Goal: Task Accomplishment & Management: Complete application form

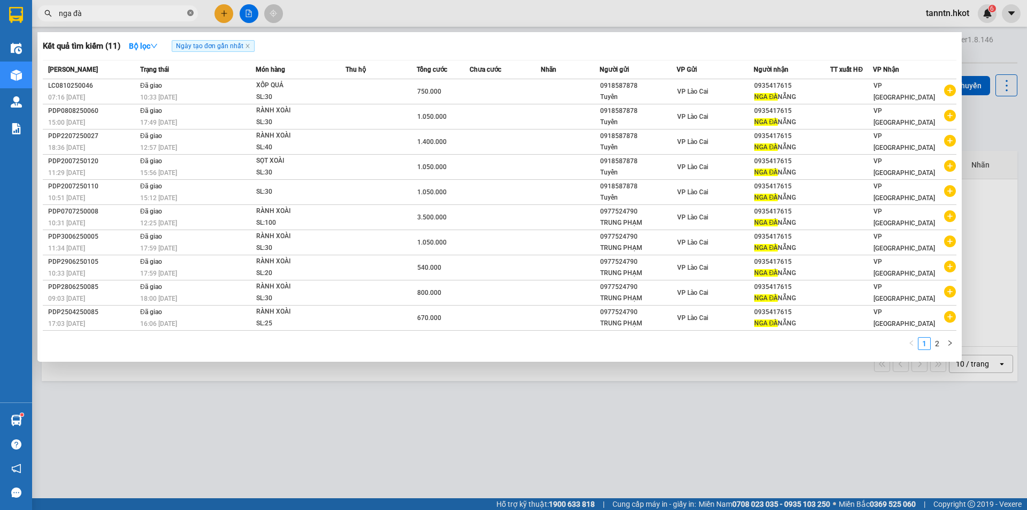
click at [190, 14] on icon "close-circle" at bounding box center [190, 13] width 6 height 6
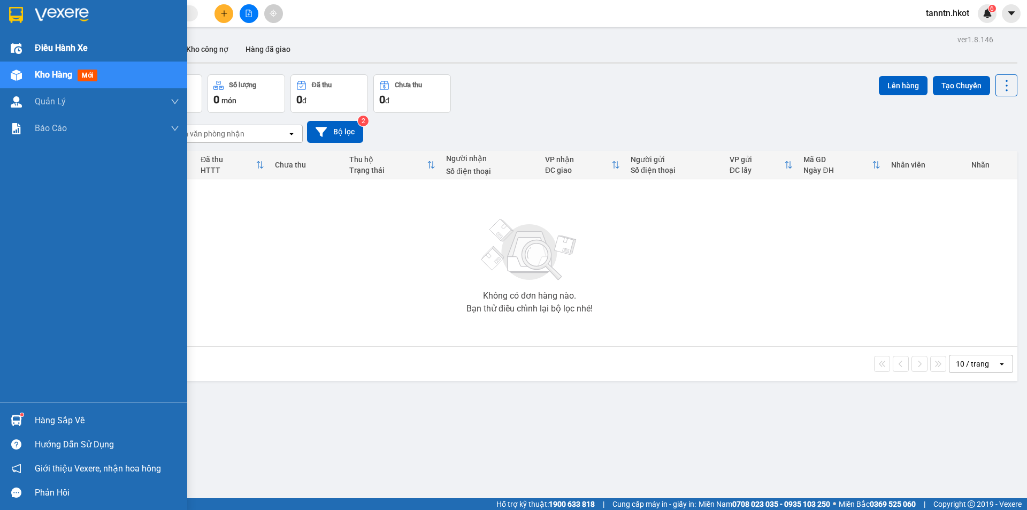
click at [21, 45] on img at bounding box center [16, 48] width 11 height 11
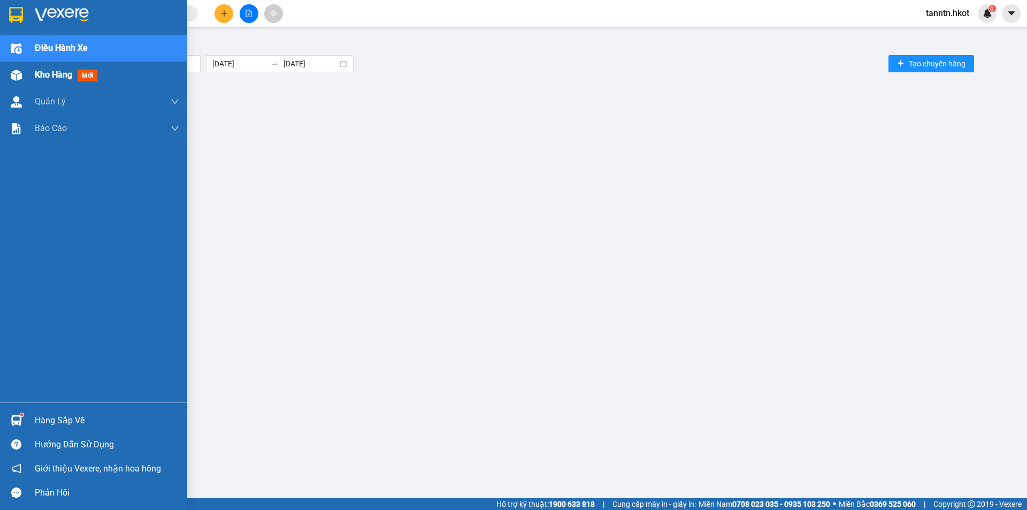
click at [43, 68] on div "Kho hàng mới" at bounding box center [68, 74] width 67 height 13
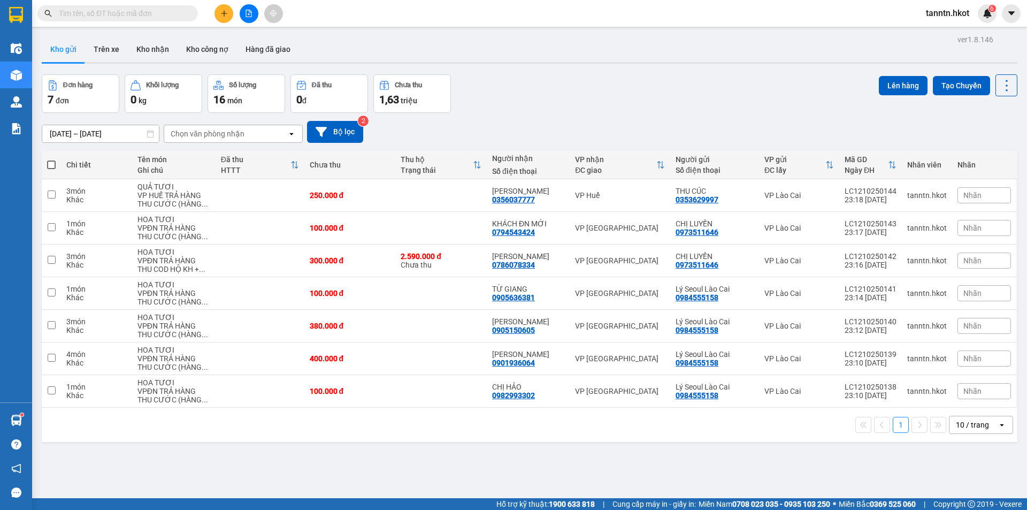
click at [50, 165] on span at bounding box center [51, 164] width 9 height 9
click at [51, 159] on input "checkbox" at bounding box center [51, 159] width 0 height 0
checkbox input "true"
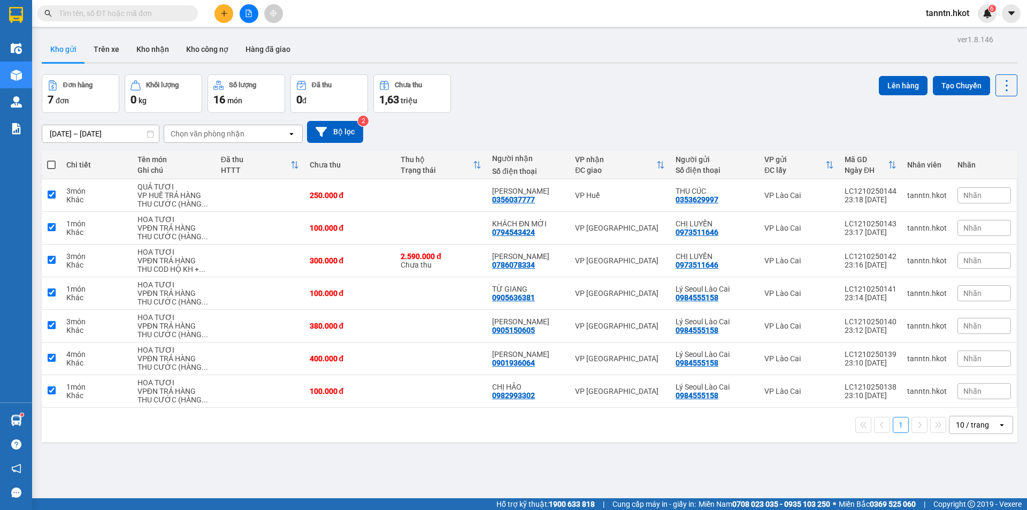
checkbox input "true"
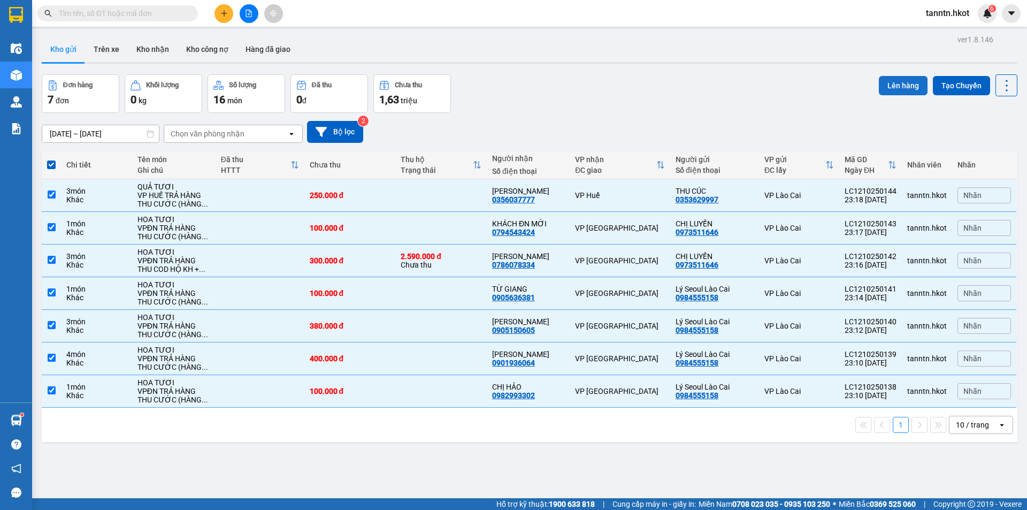
click at [885, 81] on button "Lên hàng" at bounding box center [903, 85] width 49 height 19
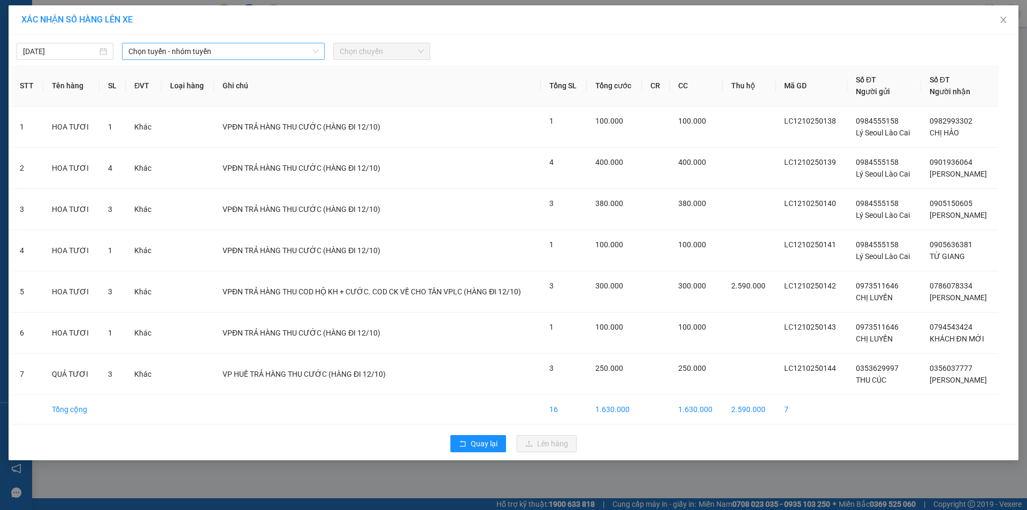
click at [275, 50] on span "Chọn tuyến - nhóm tuyến" at bounding box center [223, 51] width 190 height 16
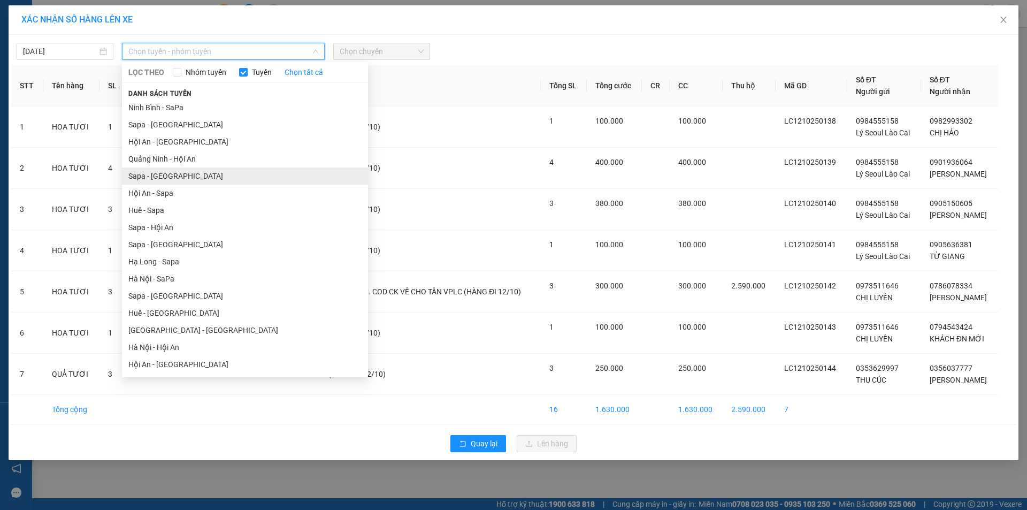
click at [203, 175] on li "Sapa - Hà Nội" at bounding box center [245, 175] width 246 height 17
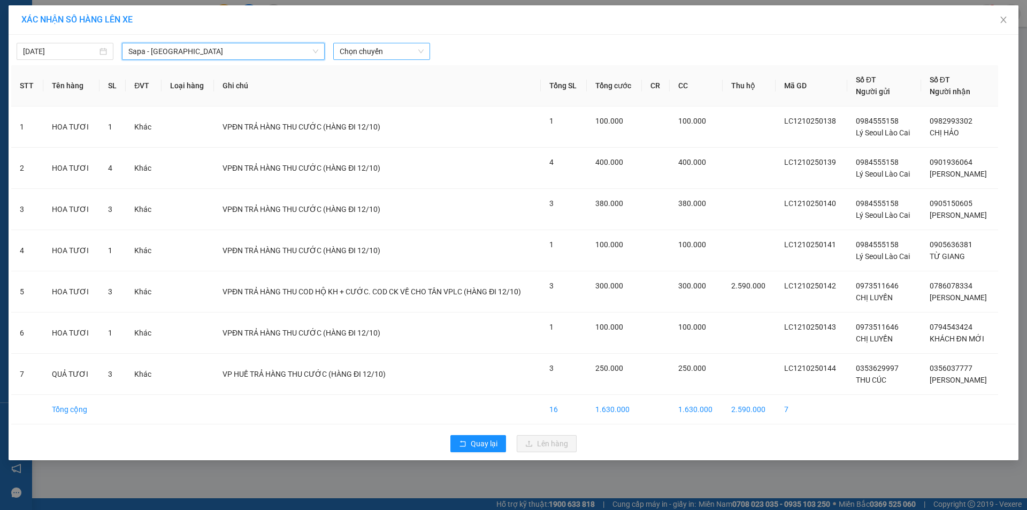
click at [394, 53] on span "Chọn chuyến" at bounding box center [382, 51] width 84 height 16
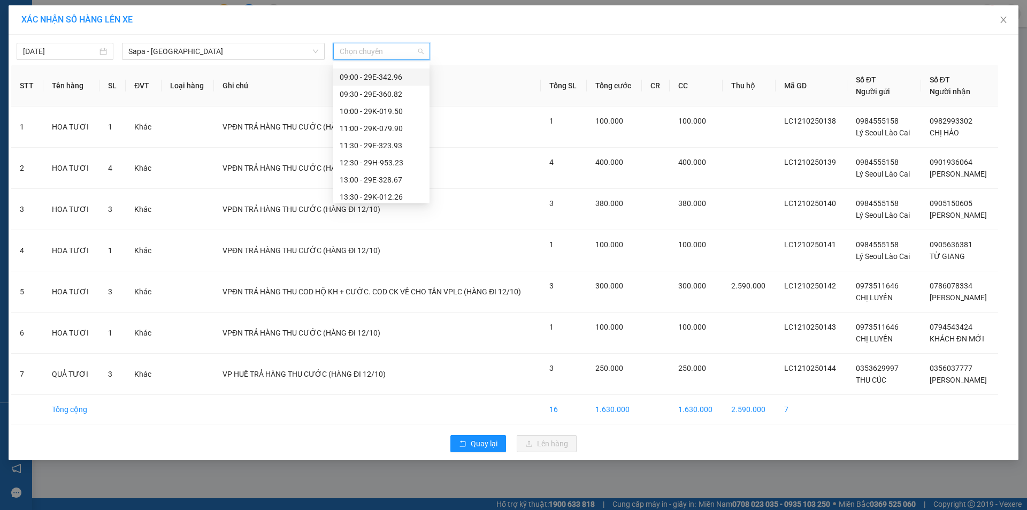
scroll to position [107, 0]
click at [382, 153] on div "13:00 - 29E-328.67" at bounding box center [381, 154] width 83 height 12
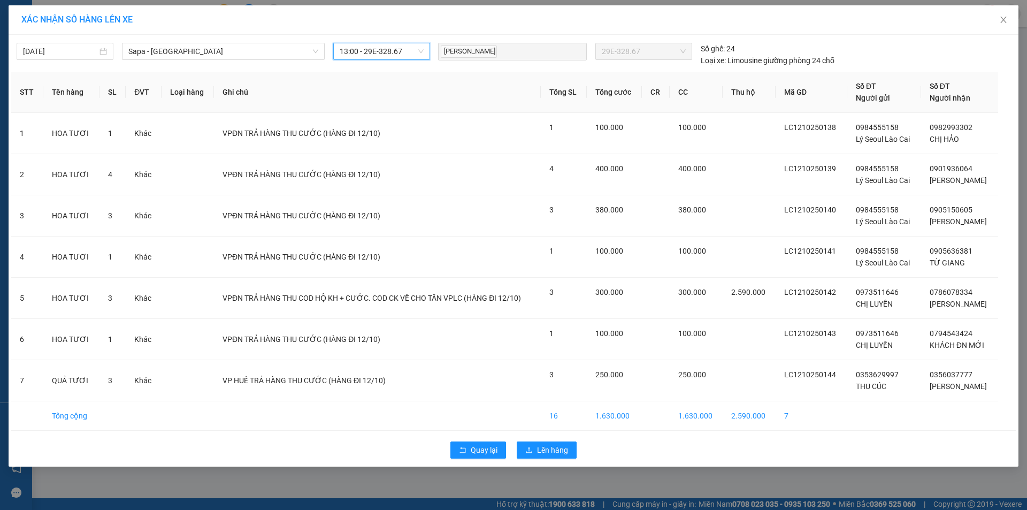
click at [423, 51] on span "13:00 - 29E-328.67" at bounding box center [382, 51] width 84 height 16
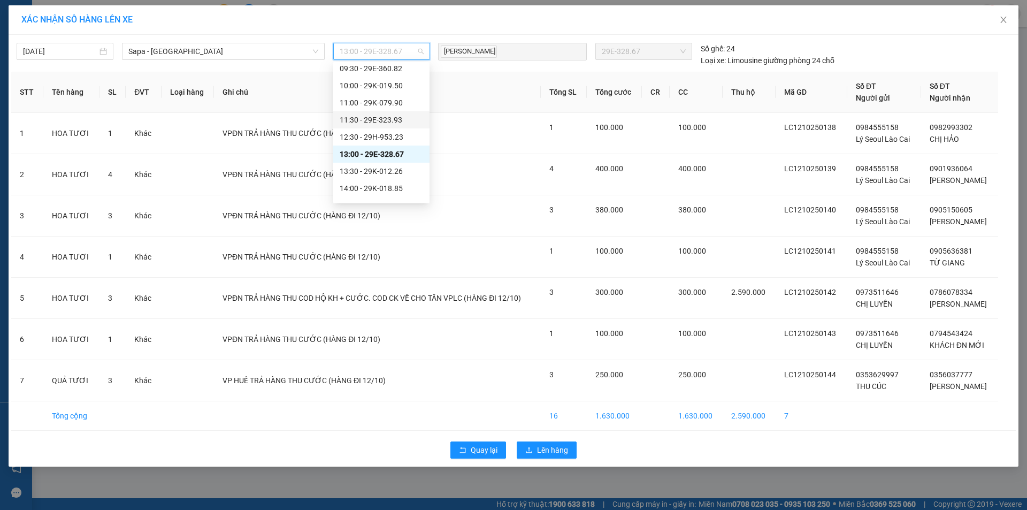
click at [382, 114] on div "11:30 - 29E-323.93" at bounding box center [381, 120] width 83 height 12
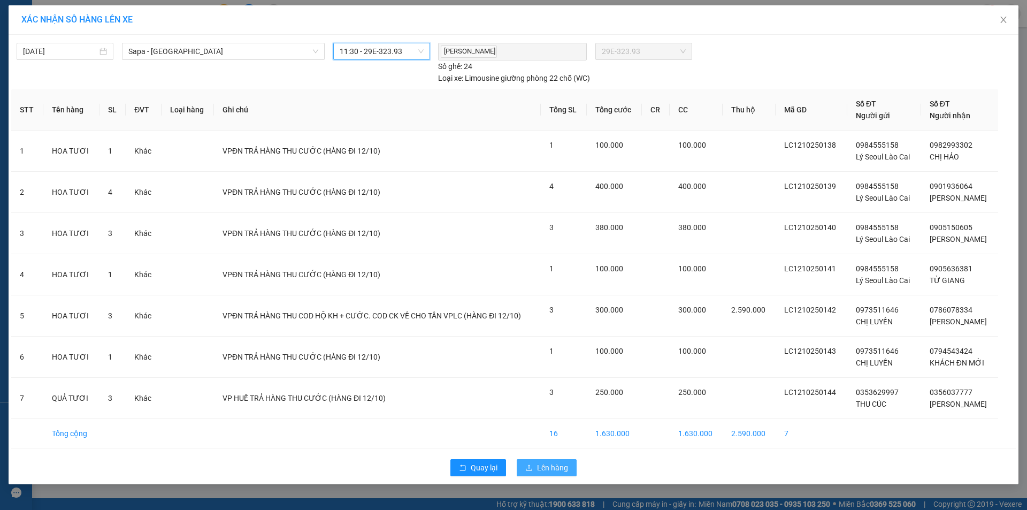
click at [546, 467] on span "Lên hàng" at bounding box center [552, 468] width 31 height 12
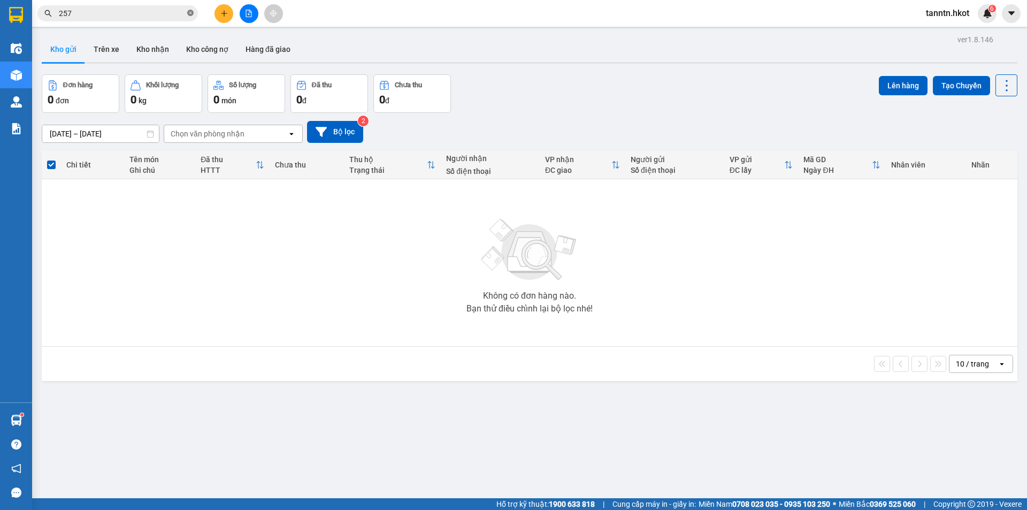
click at [189, 10] on icon "close-circle" at bounding box center [190, 13] width 6 height 6
click at [223, 10] on icon "plus" at bounding box center [223, 13] width 7 height 7
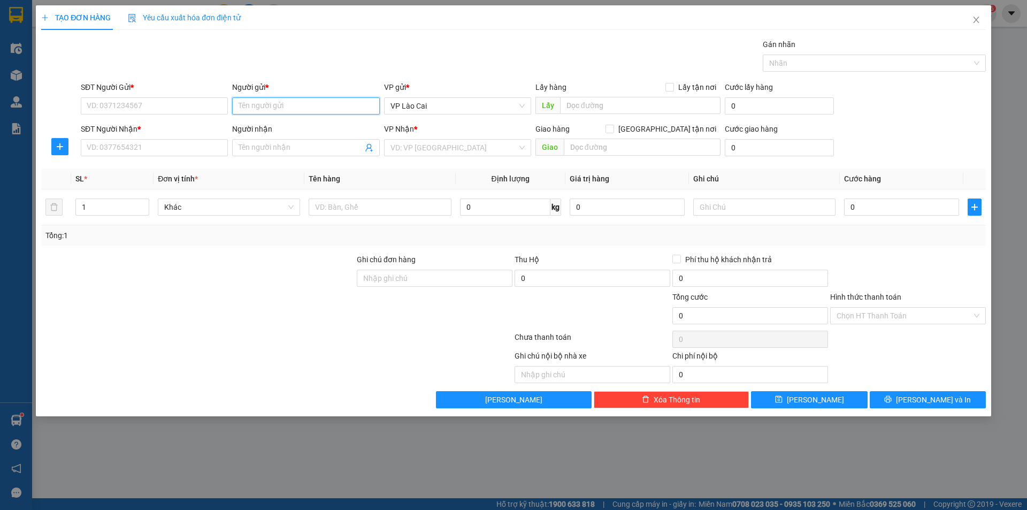
click at [269, 107] on input "Người gửi *" at bounding box center [305, 105] width 147 height 17
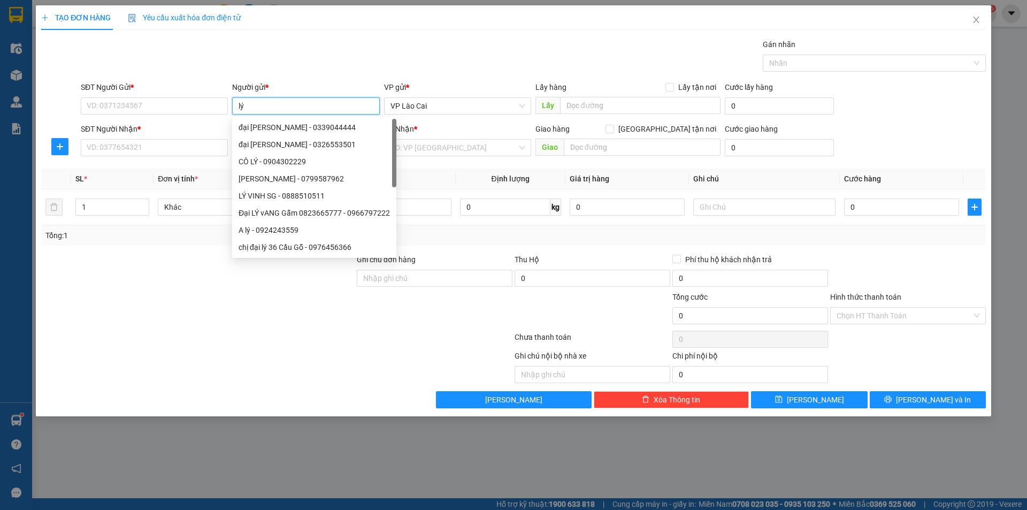
type input "[PERSON_NAME]"
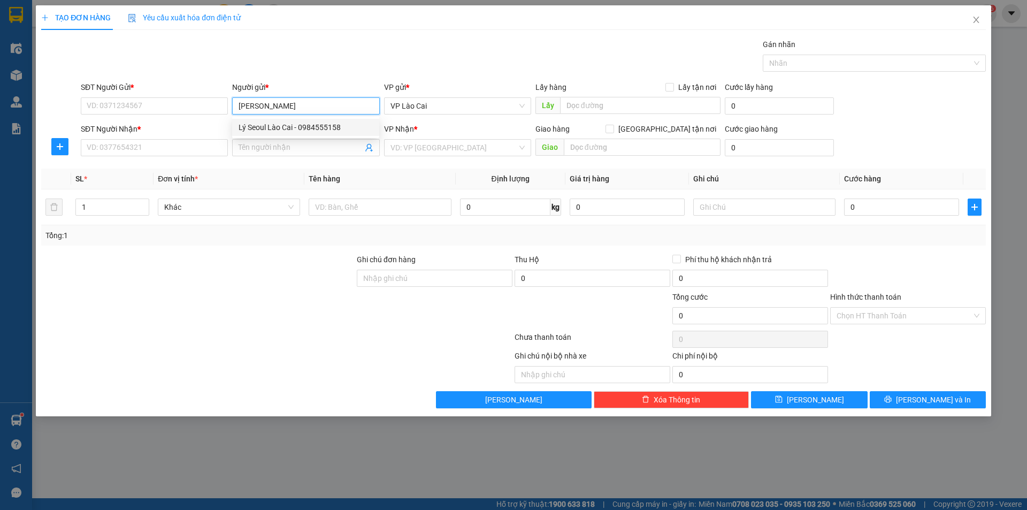
click at [280, 132] on div "Lý Seoul Lào Cai - 0984555158" at bounding box center [306, 127] width 134 height 12
type input "0984555158"
type input "Lý Seoul Lào Cai"
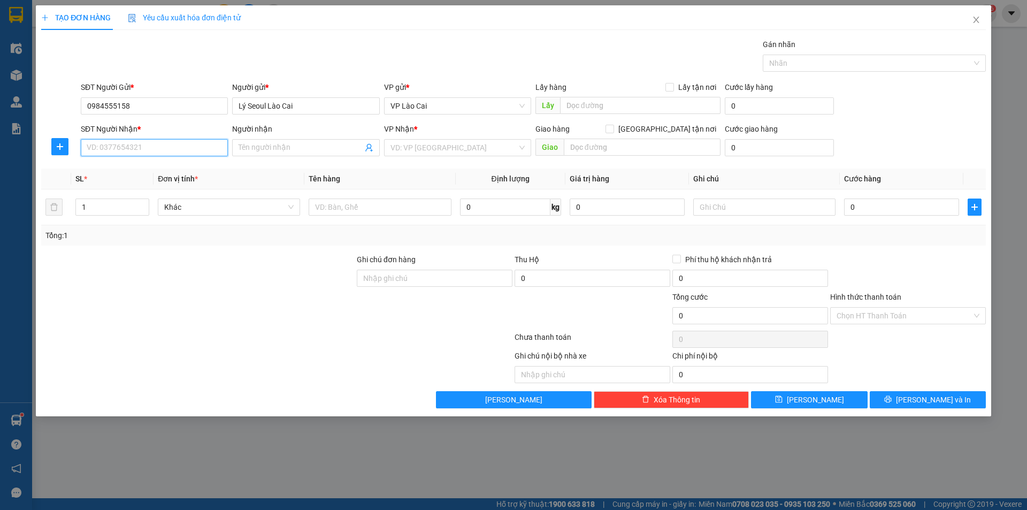
click at [209, 147] on input "SĐT Người Nhận *" at bounding box center [154, 147] width 147 height 17
click at [192, 168] on div "0982993302 - CHỊ HẢO" at bounding box center [154, 169] width 134 height 12
type input "0982993302"
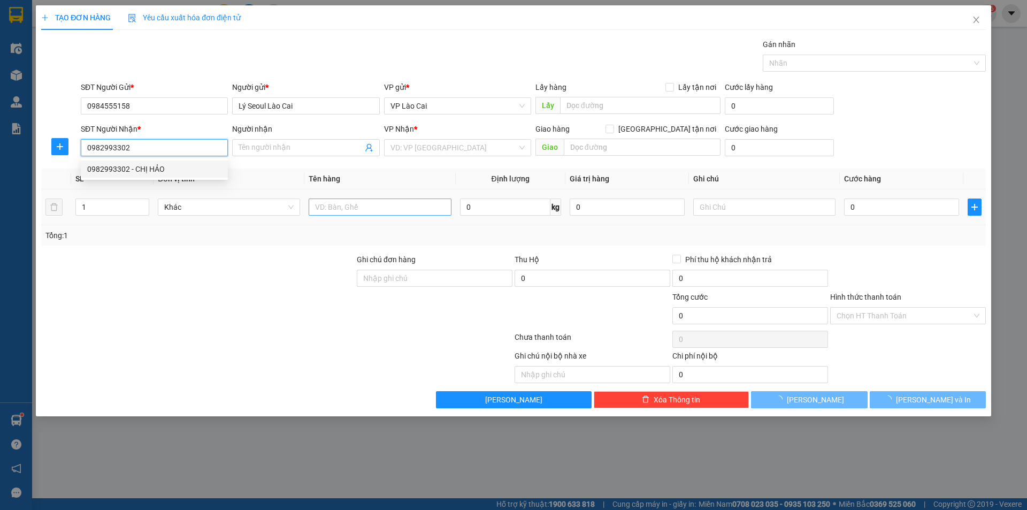
type input "CHỊ HẢO"
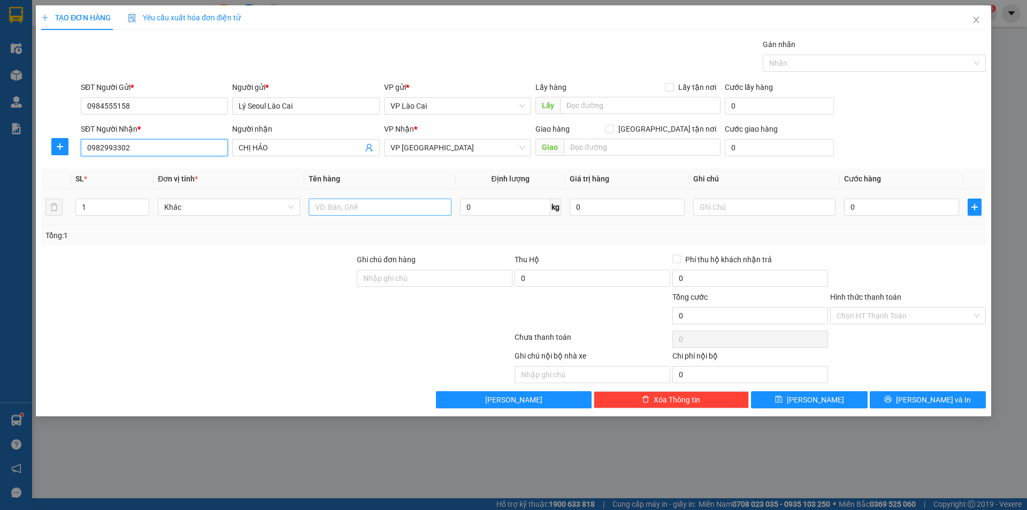
type input "0982993302"
click at [377, 205] on input "text" at bounding box center [380, 206] width 142 height 17
type input "h"
type input "HOA TƯƠI"
click at [763, 210] on input "text" at bounding box center [764, 206] width 142 height 17
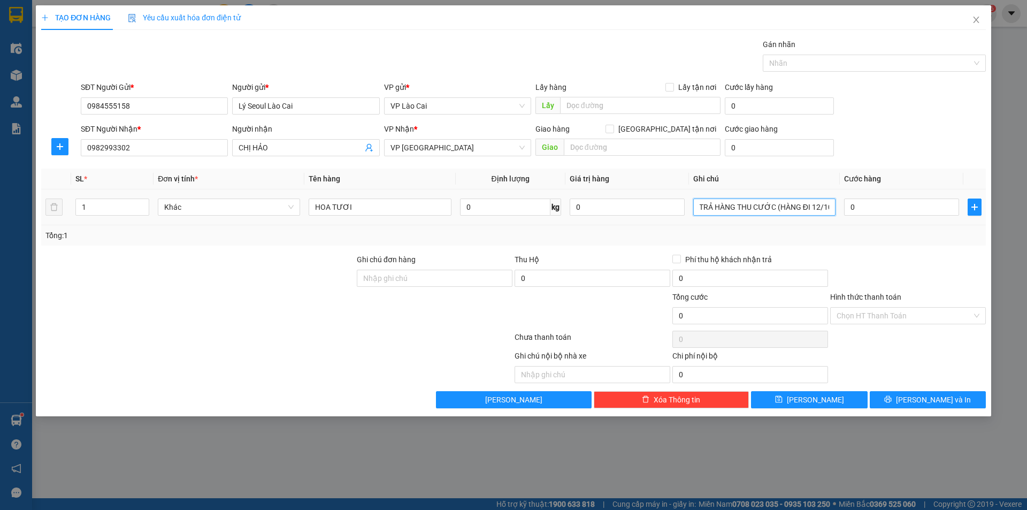
scroll to position [0, 25]
type input "VPĐN TRẢ HÀNG THU CƯỚC (HÀNG ĐI 12/10)"
click at [898, 209] on input "0" at bounding box center [901, 206] width 115 height 17
type input "1"
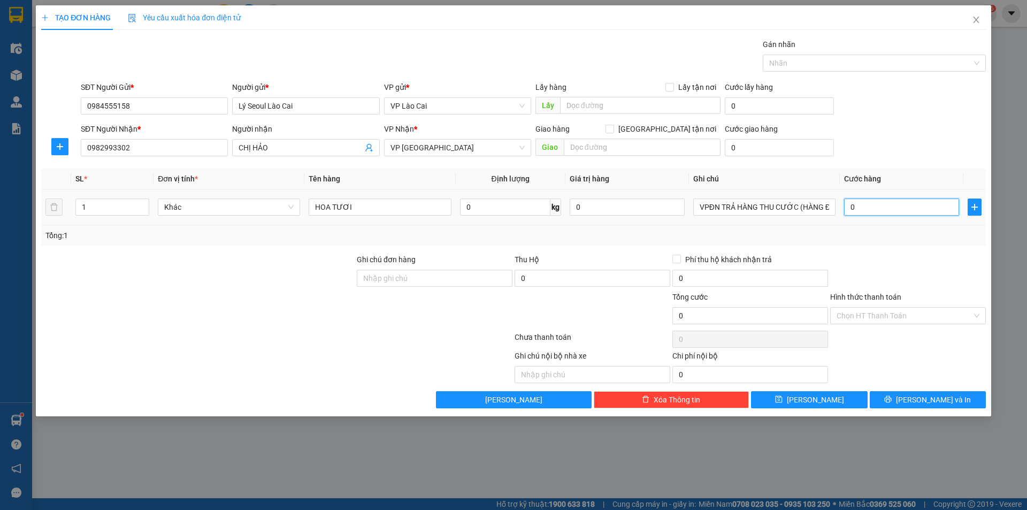
type input "1"
type input "10"
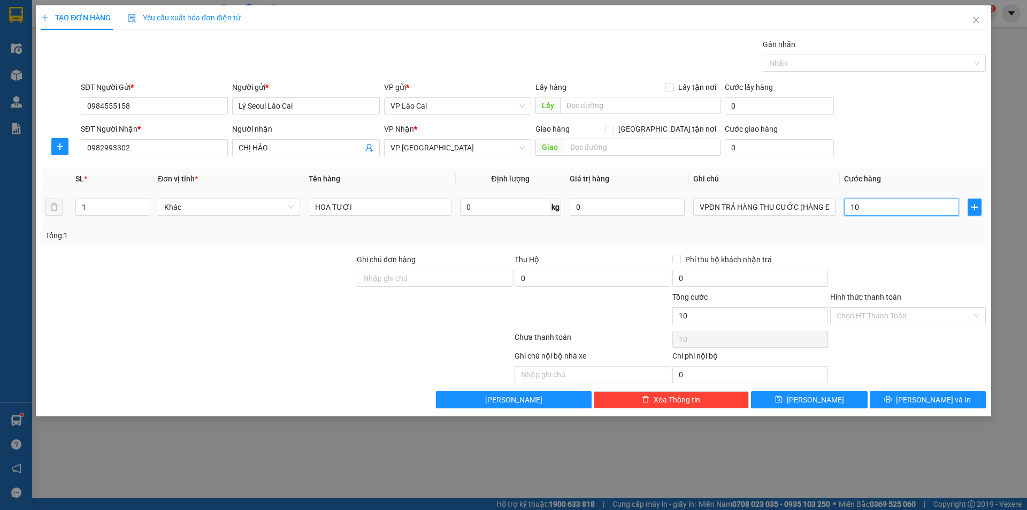
type input "100"
type input "1.000"
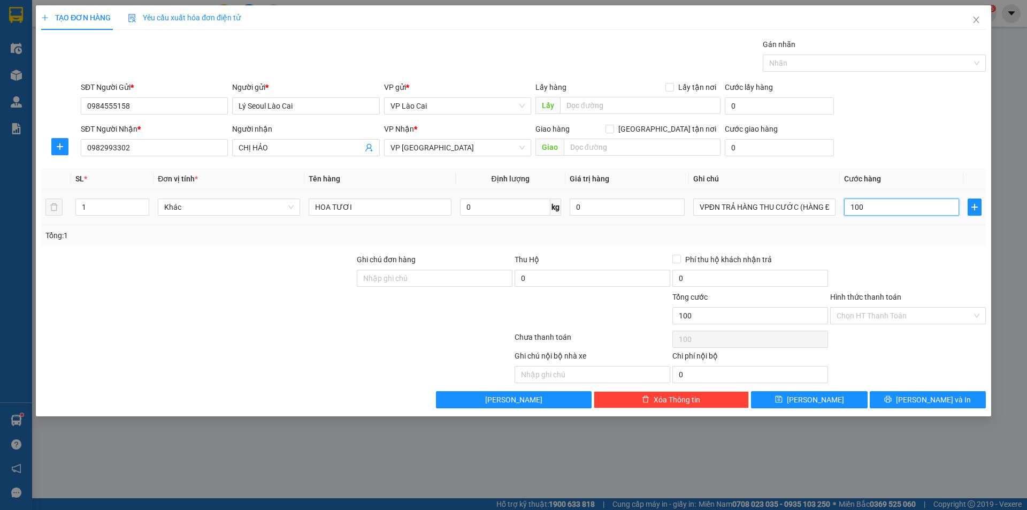
type input "1.000"
type input "10.000"
type input "100.000"
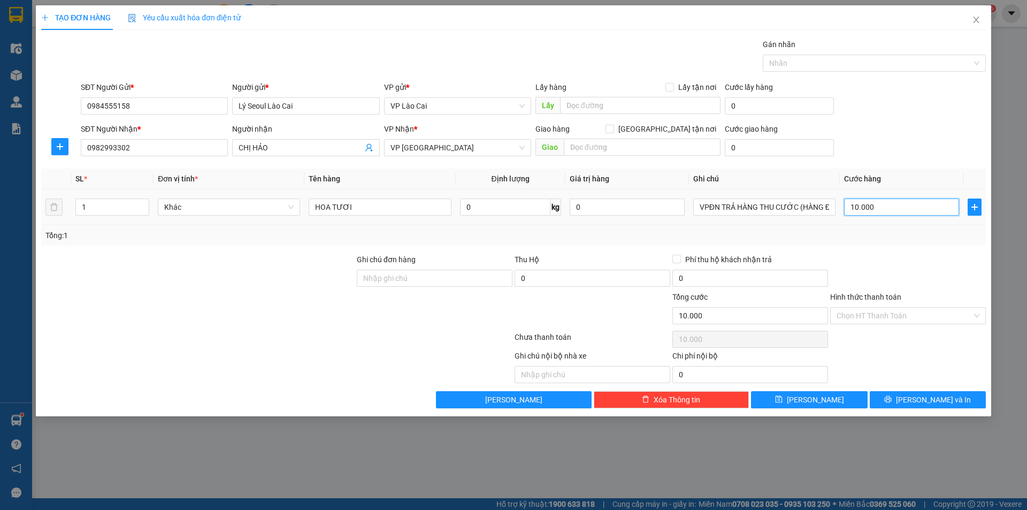
type input "100.000"
click at [892, 396] on icon "printer" at bounding box center [888, 399] width 7 height 7
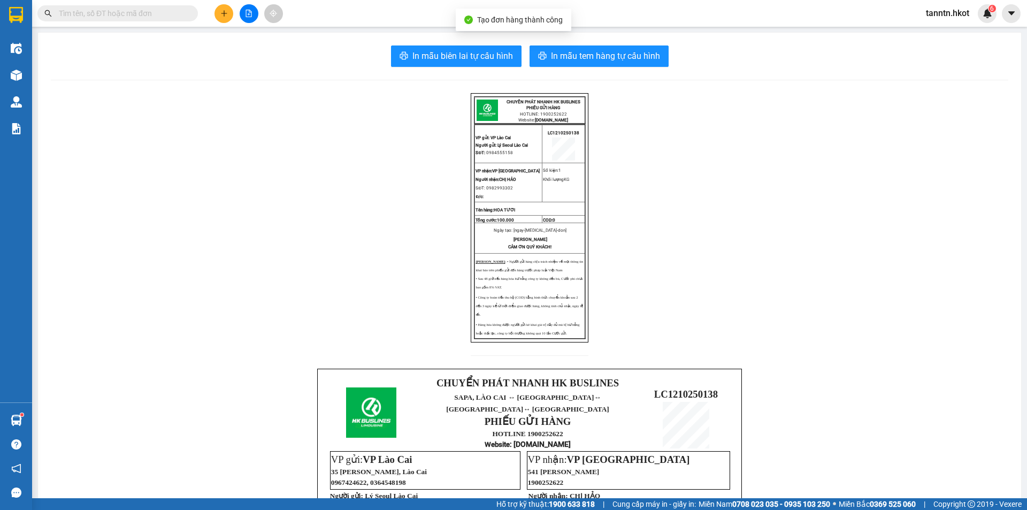
scroll to position [267, 0]
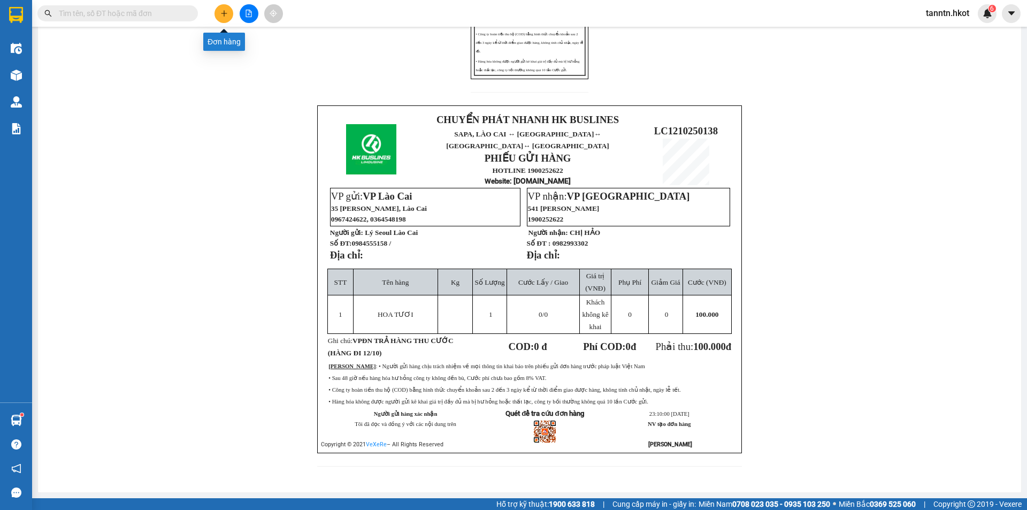
click at [219, 10] on button at bounding box center [224, 13] width 19 height 19
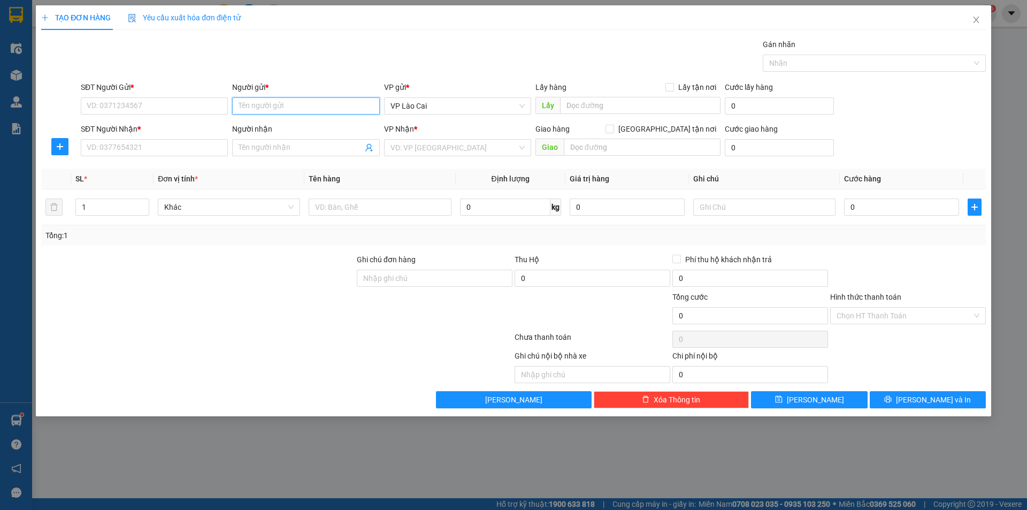
click at [281, 104] on input "Người gửi *" at bounding box center [305, 105] width 147 height 17
click at [279, 128] on div "Lý Seoul Lào Cai - 0984555158" at bounding box center [306, 127] width 134 height 12
type input "0984555158"
type input "Lý Seoul Lào Cai"
click at [208, 147] on input "SĐT Người Nhận *" at bounding box center [154, 147] width 147 height 17
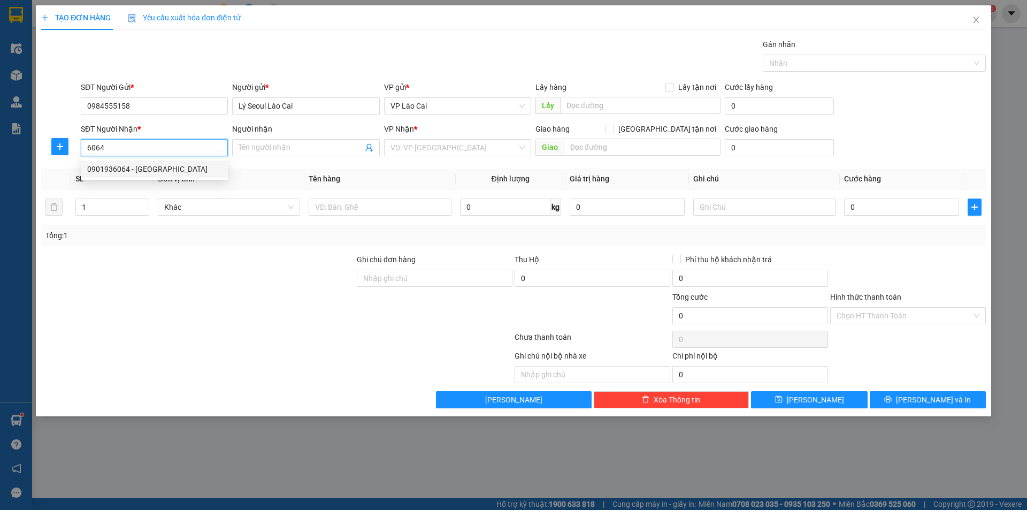
click at [157, 167] on div "0901936064 - [GEOGRAPHIC_DATA]" at bounding box center [154, 169] width 134 height 12
type input "0901936064"
type input "[PERSON_NAME]"
type input "0901936064"
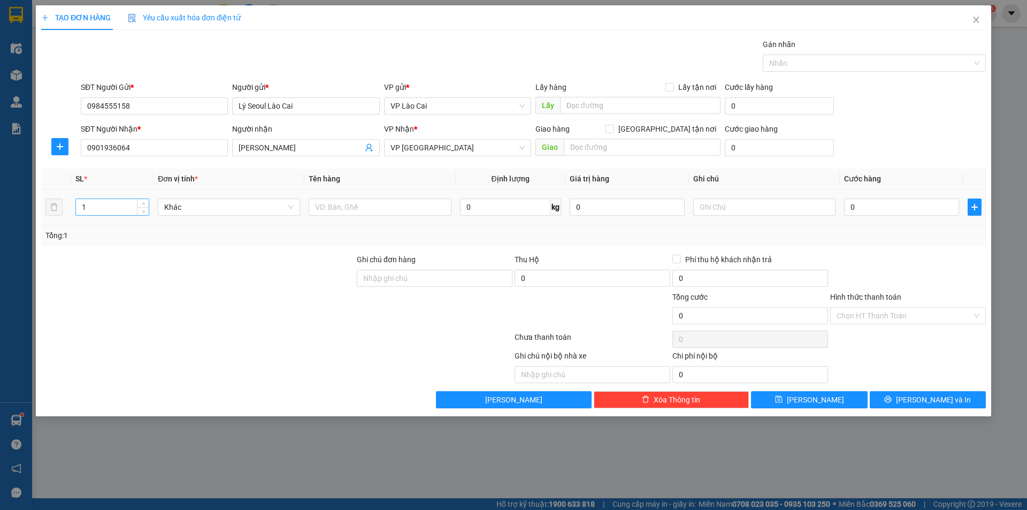
click at [133, 207] on input "1" at bounding box center [112, 207] width 73 height 16
click at [143, 204] on icon "up" at bounding box center [144, 205] width 4 height 4
type input "4"
click at [143, 204] on icon "up" at bounding box center [144, 205] width 4 height 4
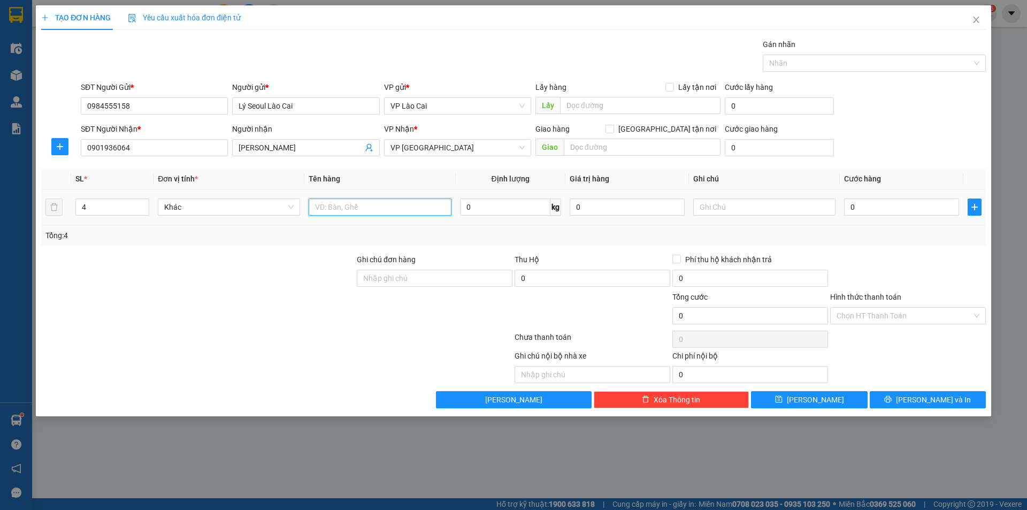
click at [356, 213] on input "text" at bounding box center [380, 206] width 142 height 17
type input "HOA TƯƠI"
click at [731, 205] on input "text" at bounding box center [764, 206] width 142 height 17
type input "VPĐN TRẢ HÀNG THU CƯỚC (HÀNG ĐI 12/10)"
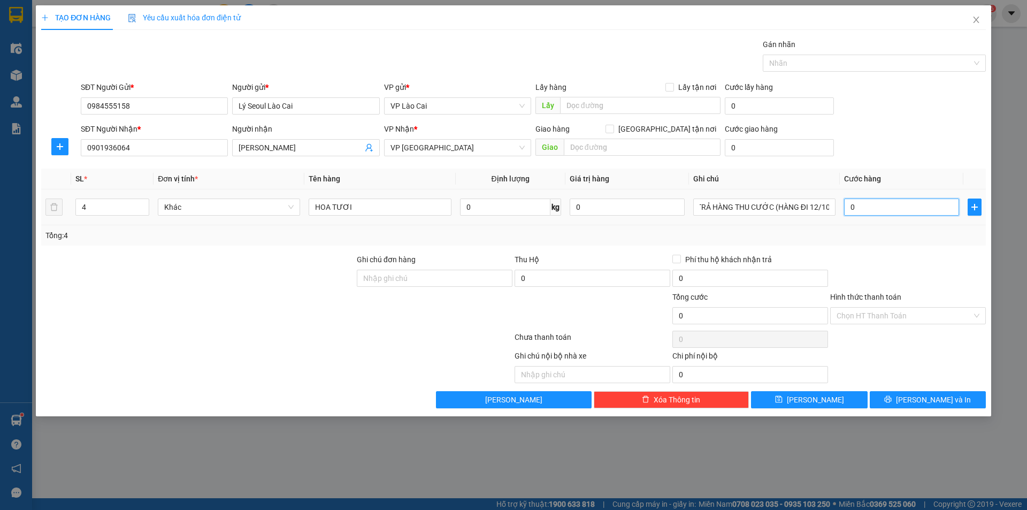
scroll to position [0, 0]
click at [887, 206] on input "0" at bounding box center [901, 206] width 115 height 17
type input "4"
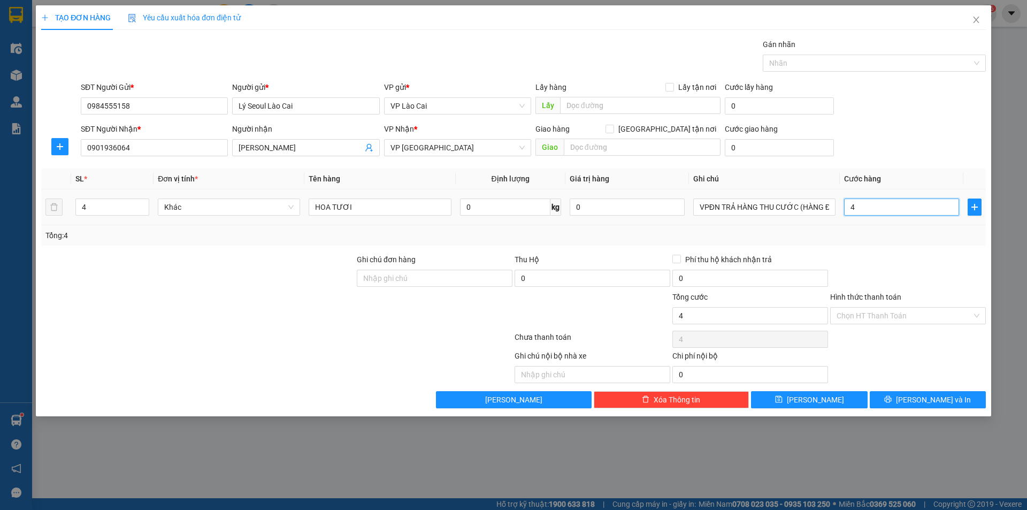
type input "40"
type input "400"
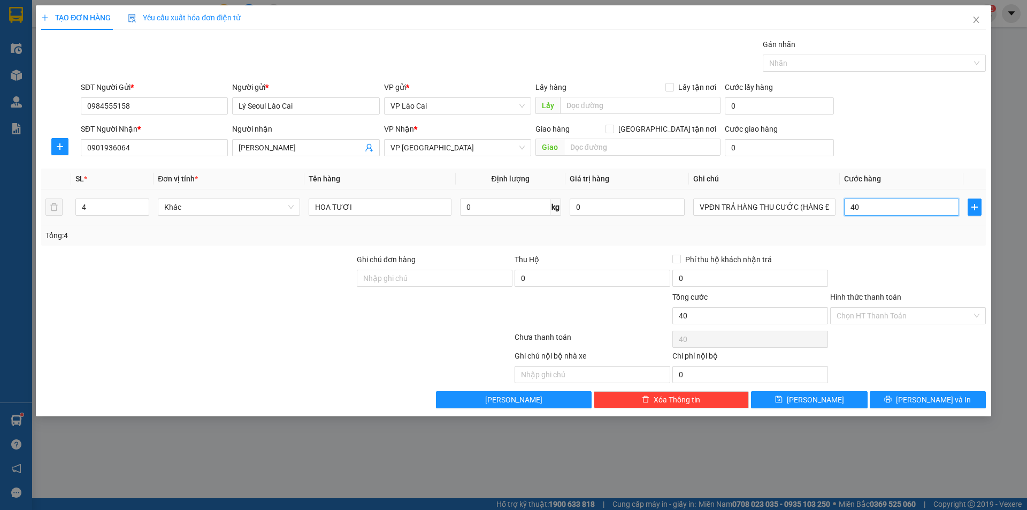
type input "400"
type input "4.000"
type input "40.000"
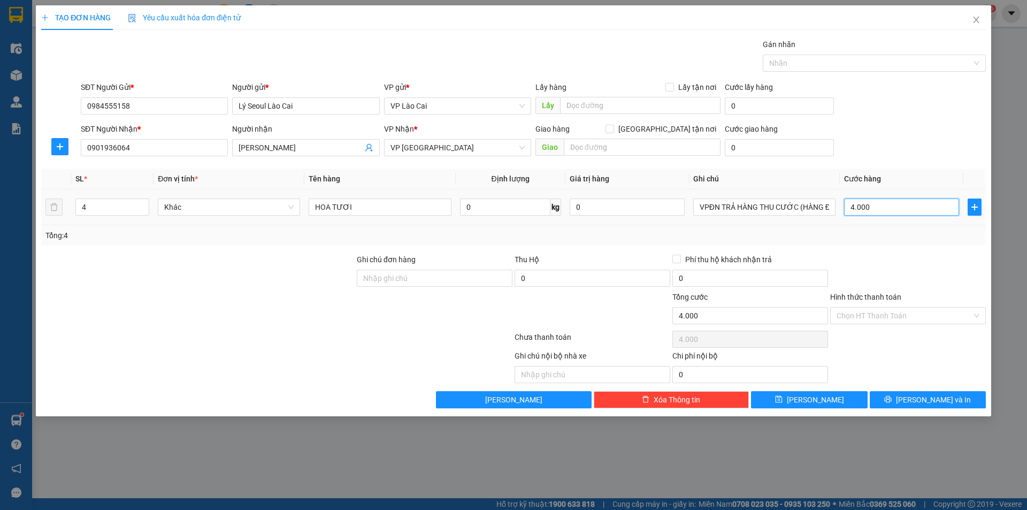
type input "40.000"
type input "400.000"
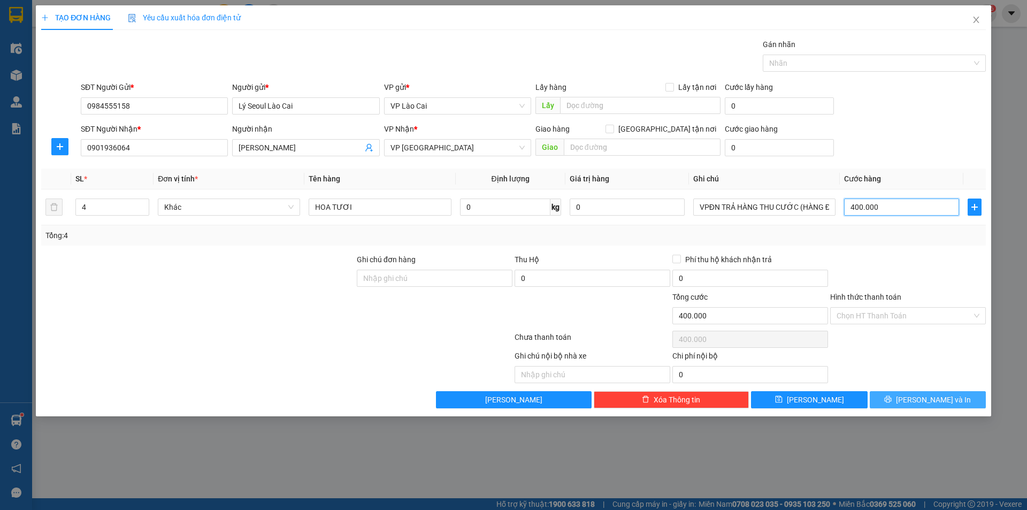
type input "400.000"
click at [921, 396] on span "[PERSON_NAME] và In" at bounding box center [933, 400] width 75 height 12
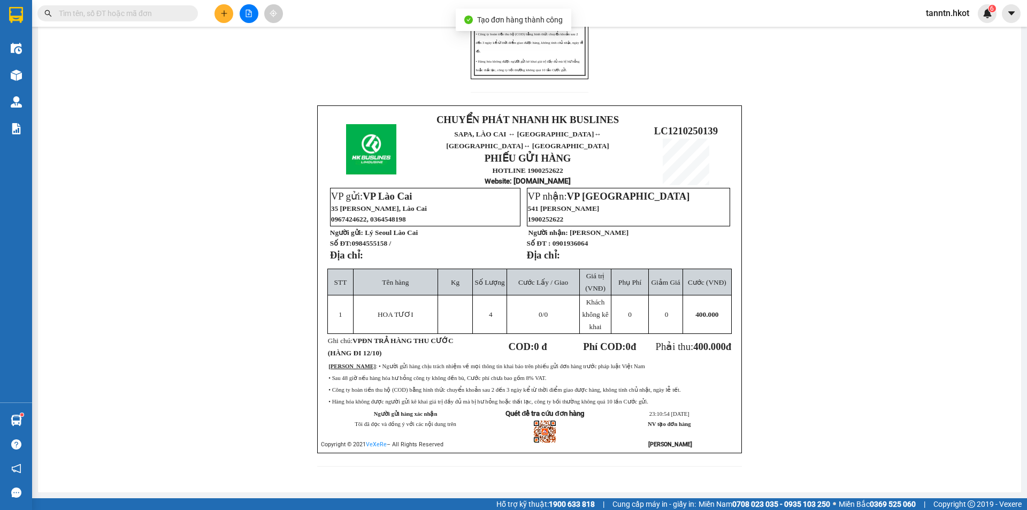
scroll to position [267, 0]
click at [222, 12] on icon "plus" at bounding box center [223, 13] width 7 height 7
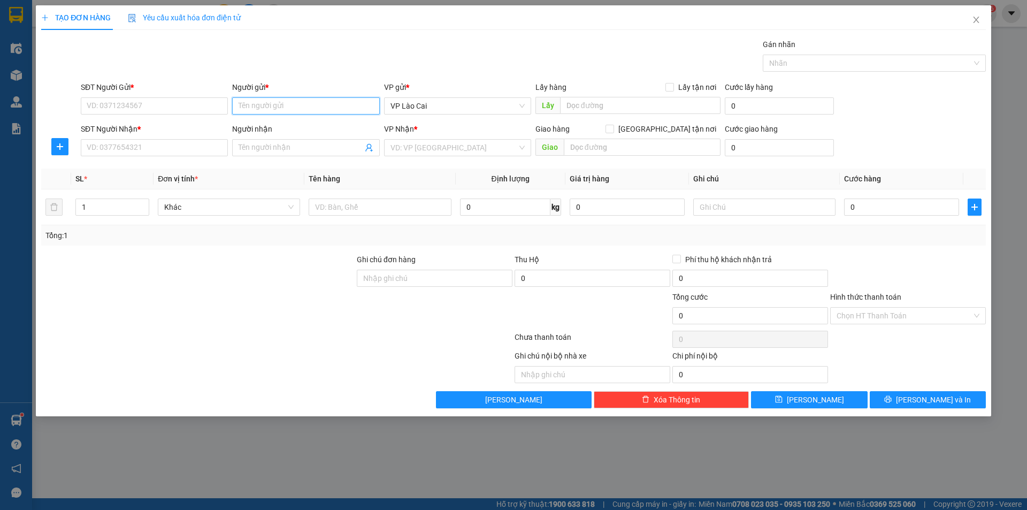
click at [281, 105] on input "Người gửi *" at bounding box center [305, 105] width 147 height 17
click at [284, 127] on div "Lý Seoul Lào Cai - 0984555158" at bounding box center [306, 127] width 134 height 12
type input "0984555158"
type input "Lý Seoul Lào Cai"
click at [178, 150] on input "SĐT Người Nhận *" at bounding box center [154, 147] width 147 height 17
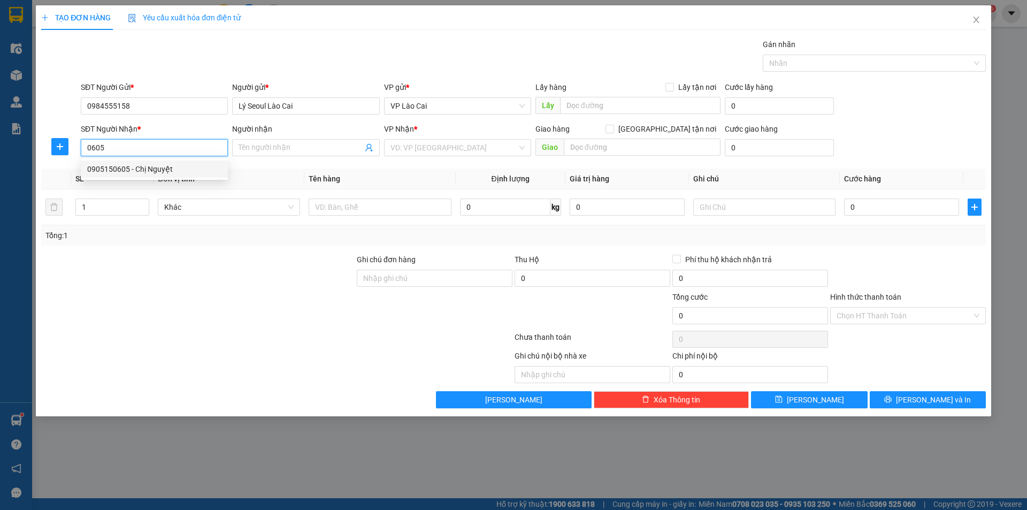
click at [172, 170] on div "0905150605 - Chị Nguyệt" at bounding box center [154, 169] width 134 height 12
type input "0905150605"
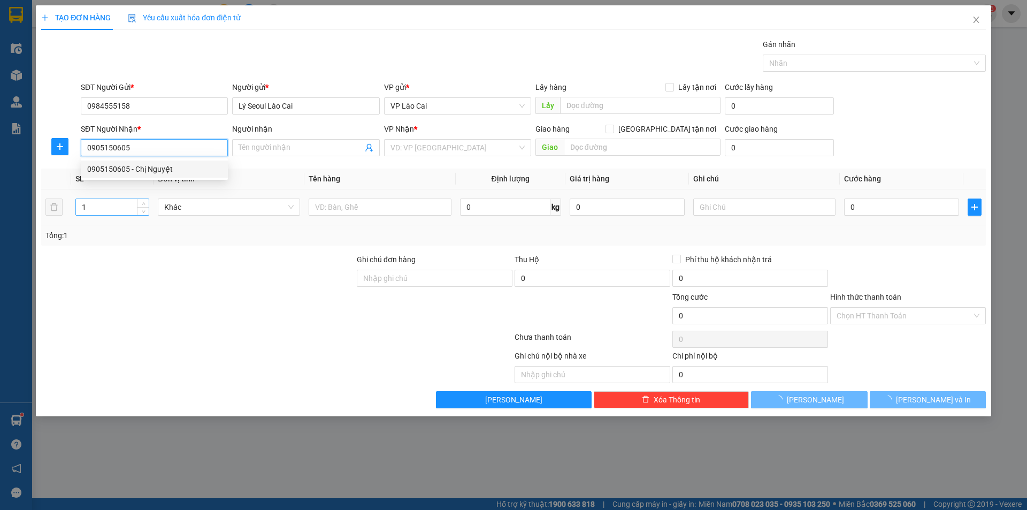
type input "[PERSON_NAME]"
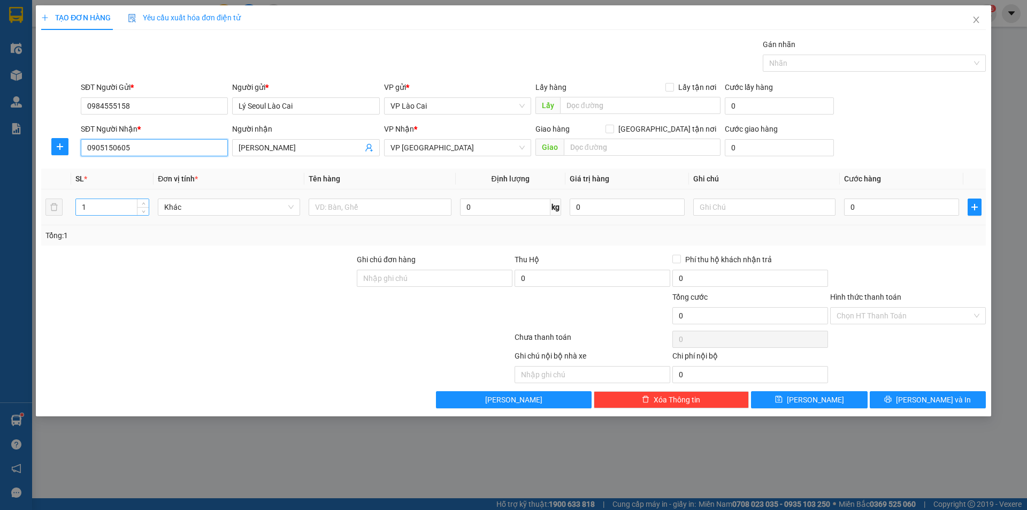
type input "0905150605"
click at [136, 205] on input "1" at bounding box center [112, 207] width 73 height 16
click at [145, 203] on icon "up" at bounding box center [144, 205] width 4 height 4
type input "3"
click at [145, 203] on icon "up" at bounding box center [144, 205] width 4 height 4
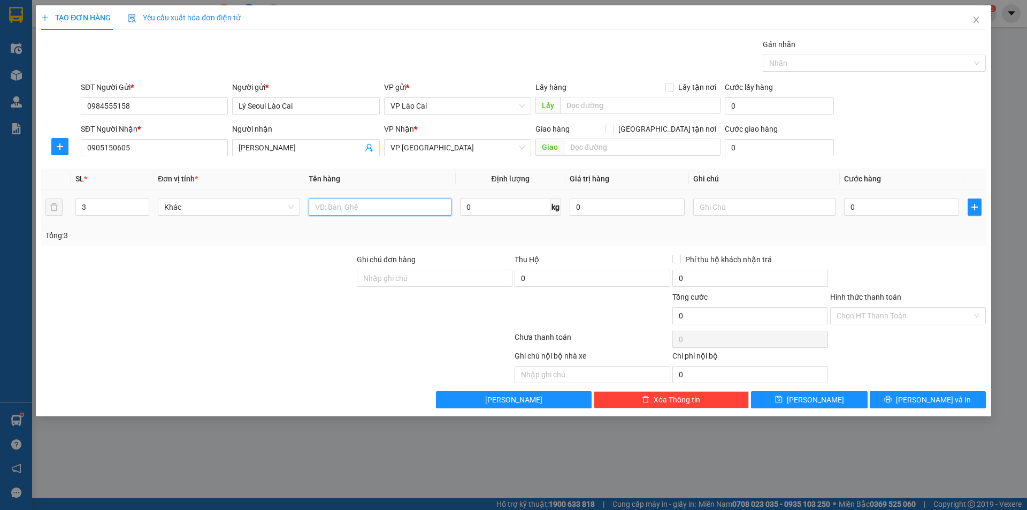
click at [349, 211] on input "text" at bounding box center [380, 206] width 142 height 17
type input "HOA TƯƠI"
click at [794, 215] on input "text" at bounding box center [764, 206] width 142 height 17
type input "VPĐN TRẢ HÀNG THU CƯỚC (HÀNG ĐI 12/10)"
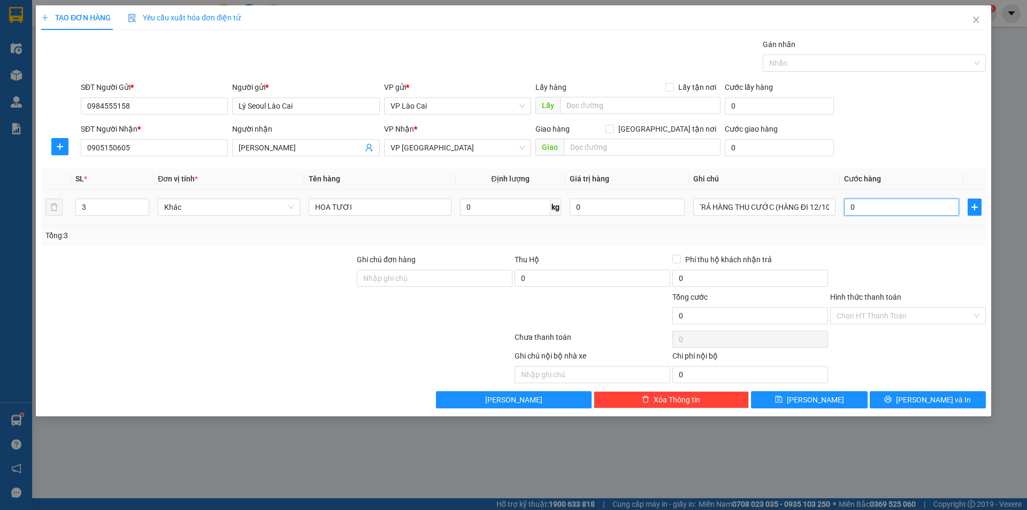
click at [899, 206] on input "0" at bounding box center [901, 206] width 115 height 17
type input "3"
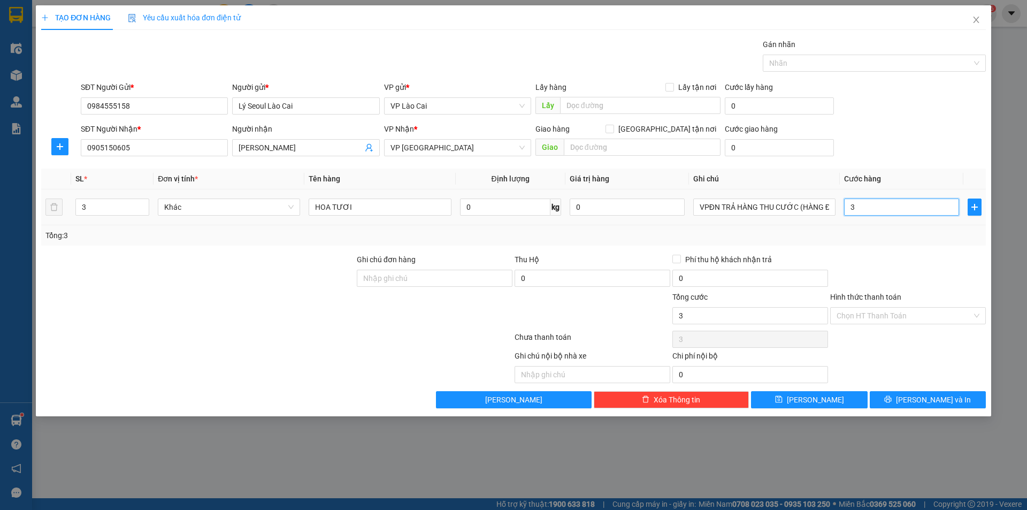
type input "35"
type input "350"
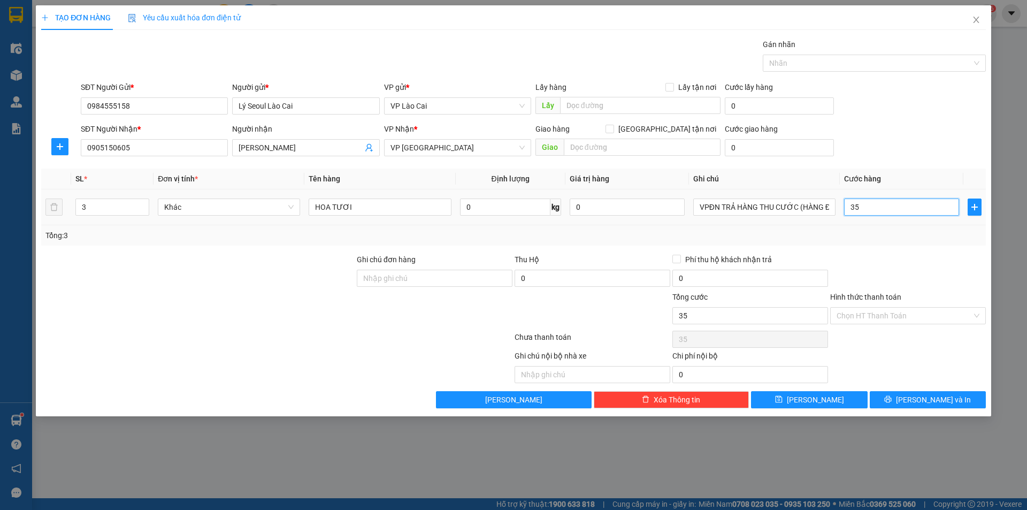
type input "350"
type input "3.500"
type input "35.000"
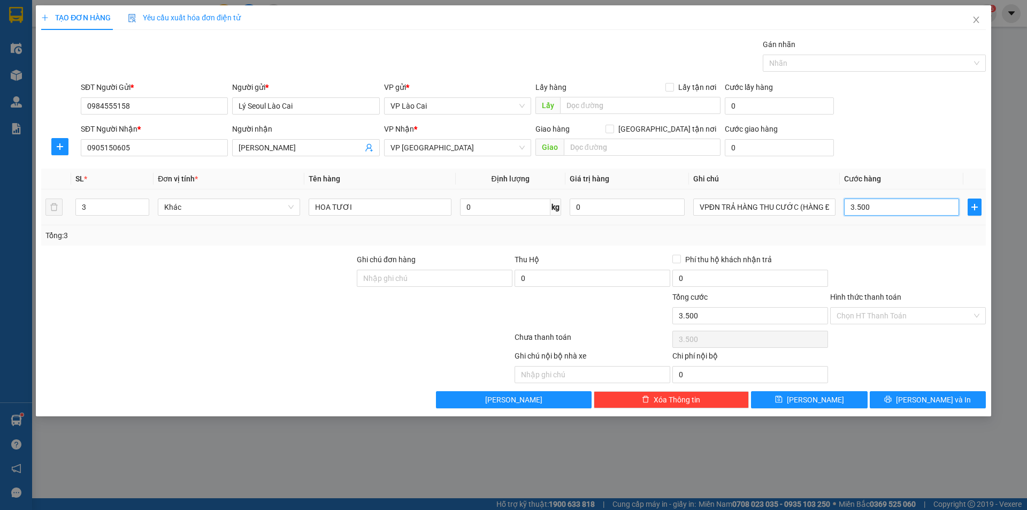
type input "35.000"
type input "350.000"
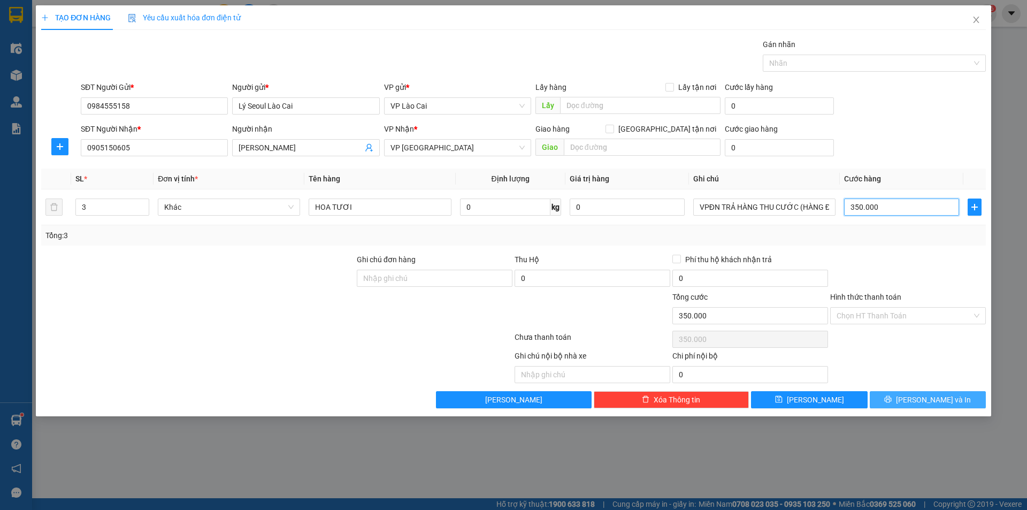
type input "350.000"
click at [892, 403] on icon "printer" at bounding box center [887, 398] width 7 height 7
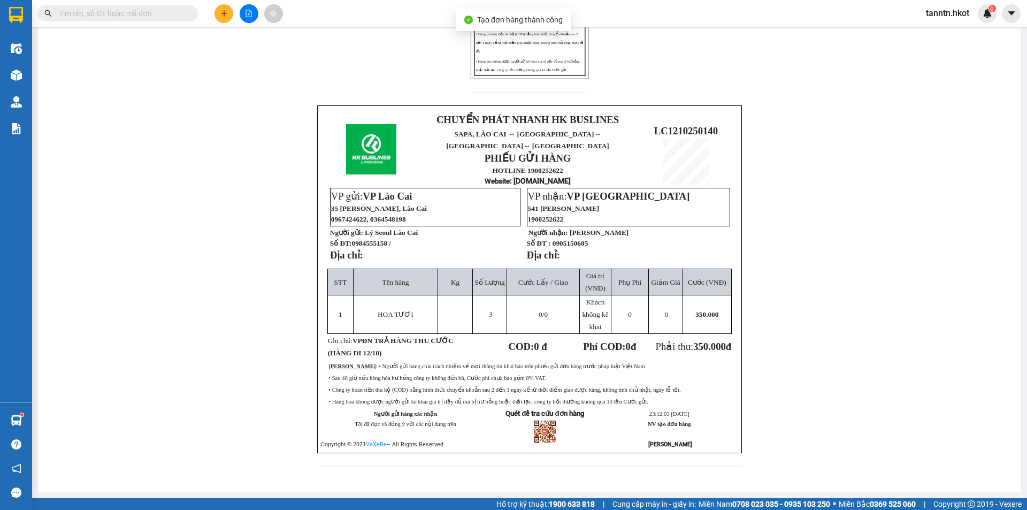
scroll to position [276, 0]
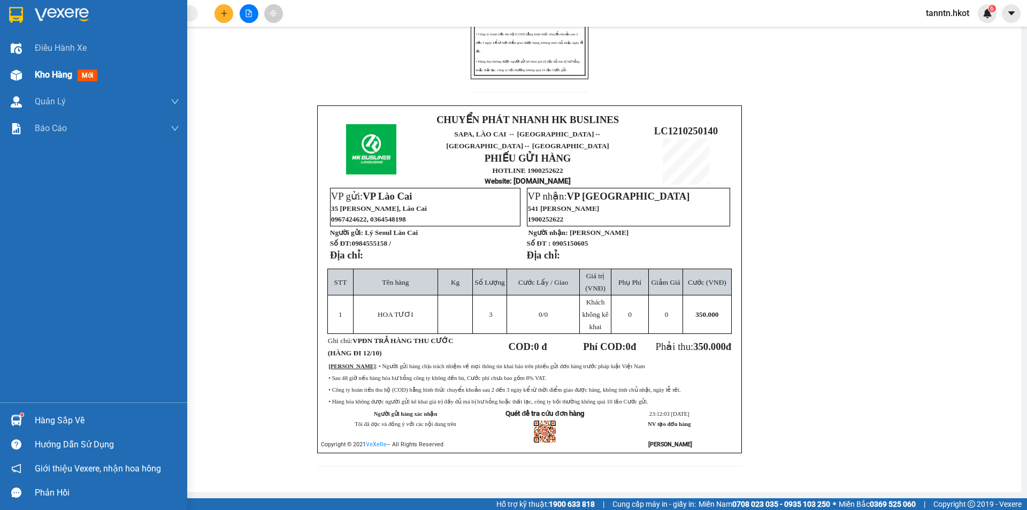
click at [25, 75] on div at bounding box center [16, 75] width 19 height 19
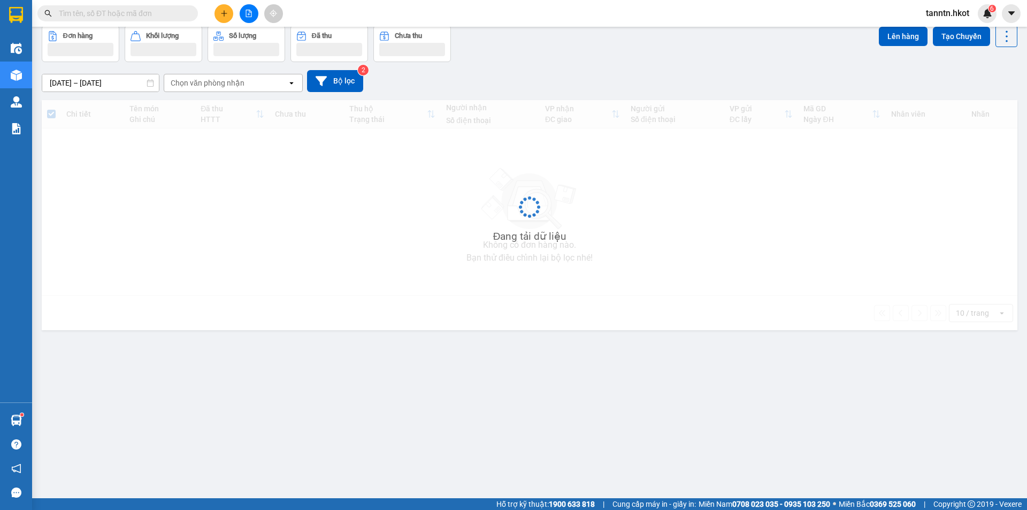
scroll to position [49, 0]
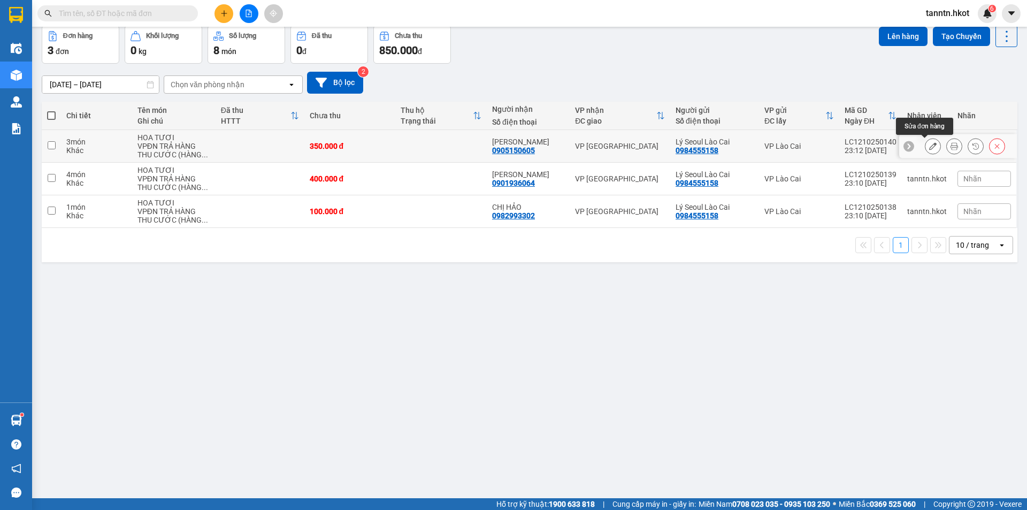
click at [929, 145] on icon at bounding box center [932, 145] width 7 height 7
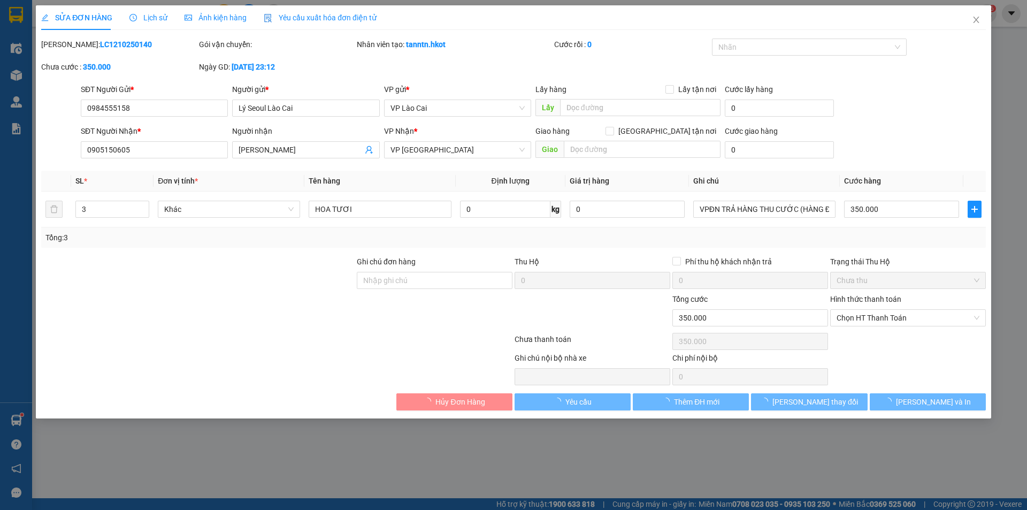
type input "0984555158"
type input "Lý Seoul Lào Cai"
type input "0905150605"
type input "[PERSON_NAME]"
type input "0"
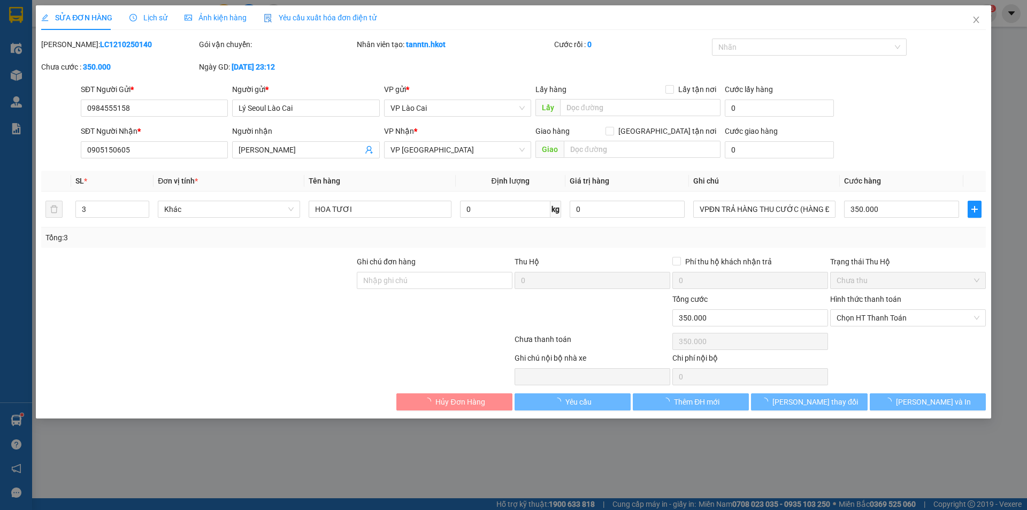
type input "350.000"
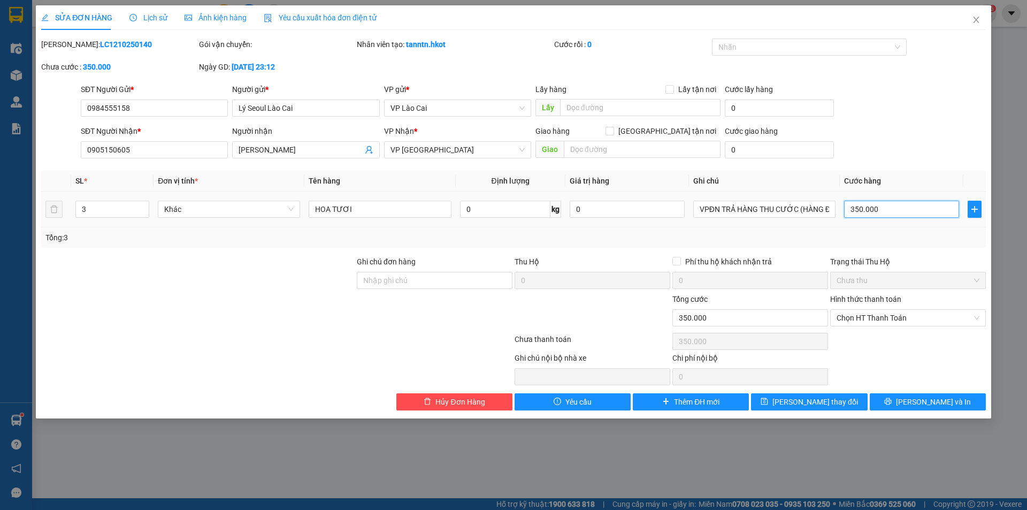
click at [872, 206] on input "350.000" at bounding box center [901, 209] width 115 height 17
type input "3"
type input "38"
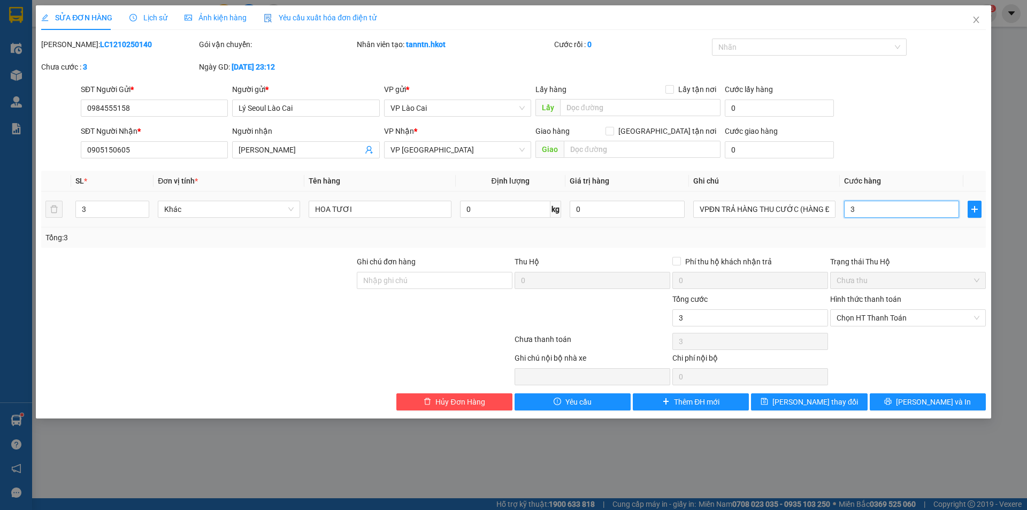
type input "38"
type input "380"
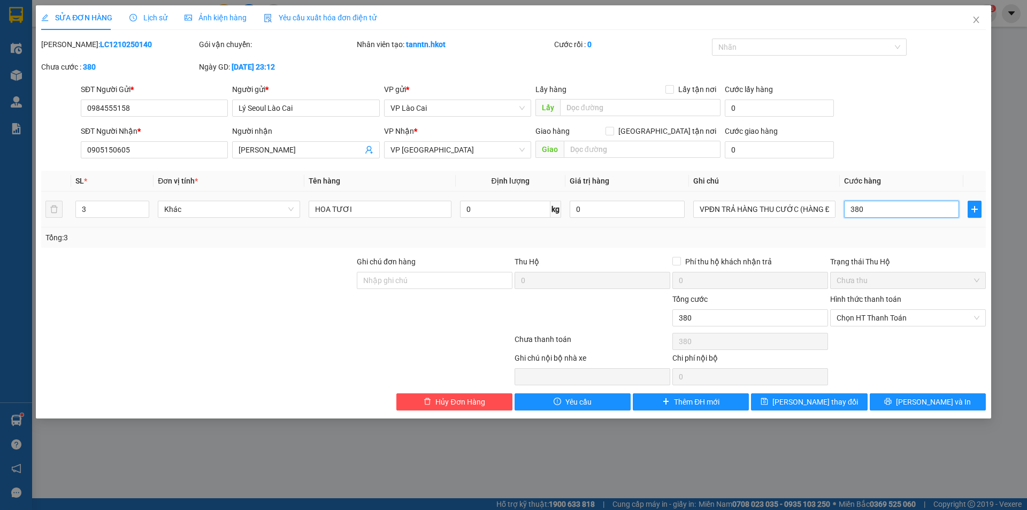
type input "3.800"
type input "38.000"
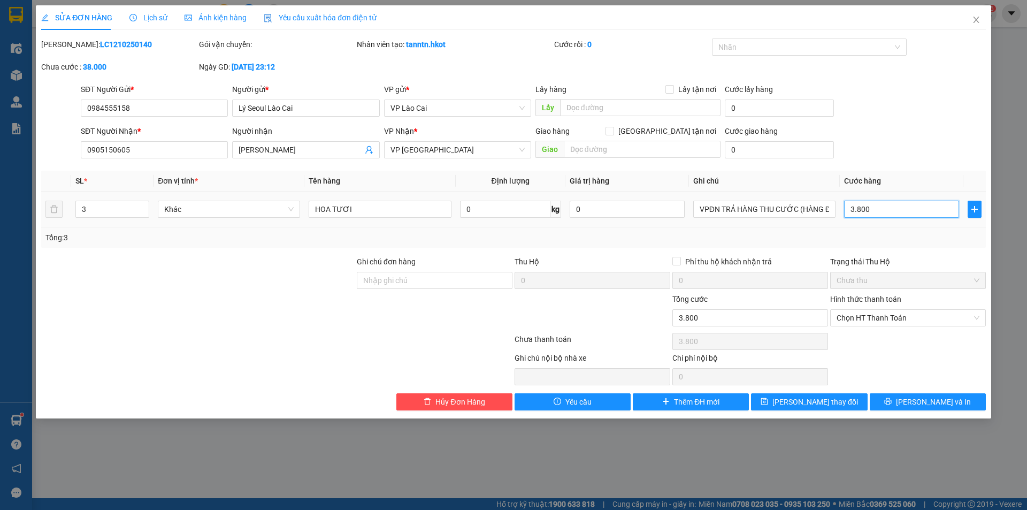
type input "38.000"
type input "380.000"
click at [930, 401] on span "[PERSON_NAME] và In" at bounding box center [933, 402] width 75 height 12
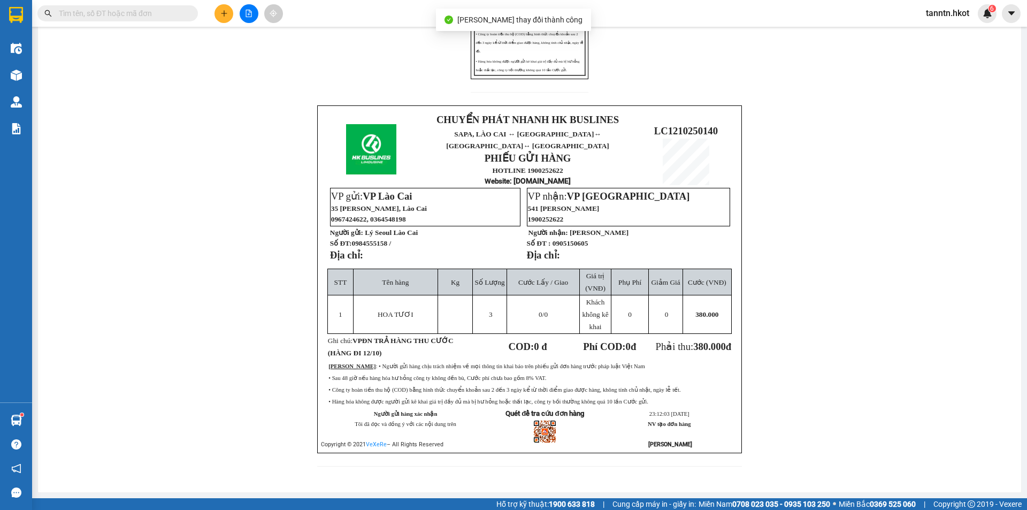
scroll to position [276, 0]
click at [218, 11] on button at bounding box center [224, 13] width 19 height 19
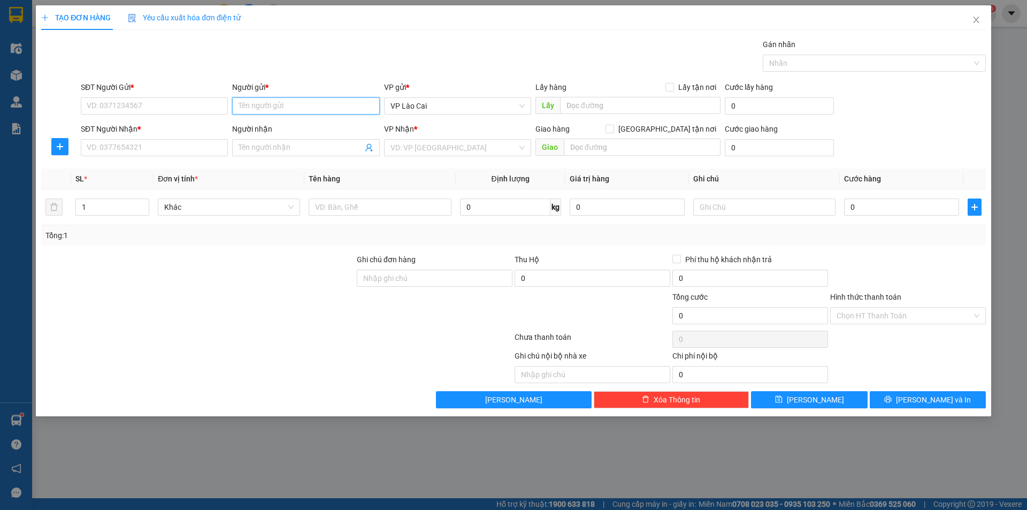
click at [340, 107] on input "Người gửi *" at bounding box center [305, 105] width 147 height 17
click at [335, 126] on div "Lý Seoul Lào Cai - 0984555158" at bounding box center [306, 127] width 134 height 12
type input "0984555158"
type input "Lý Seoul Lào Cai"
click at [208, 147] on input "SĐT Người Nhận *" at bounding box center [154, 147] width 147 height 17
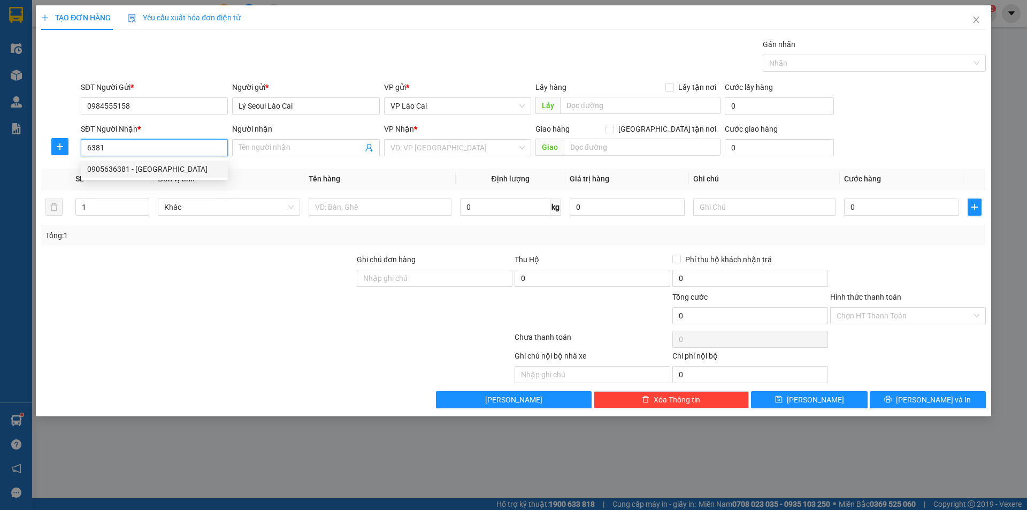
click at [197, 167] on div "0905636381 - [GEOGRAPHIC_DATA]" at bounding box center [154, 169] width 134 height 12
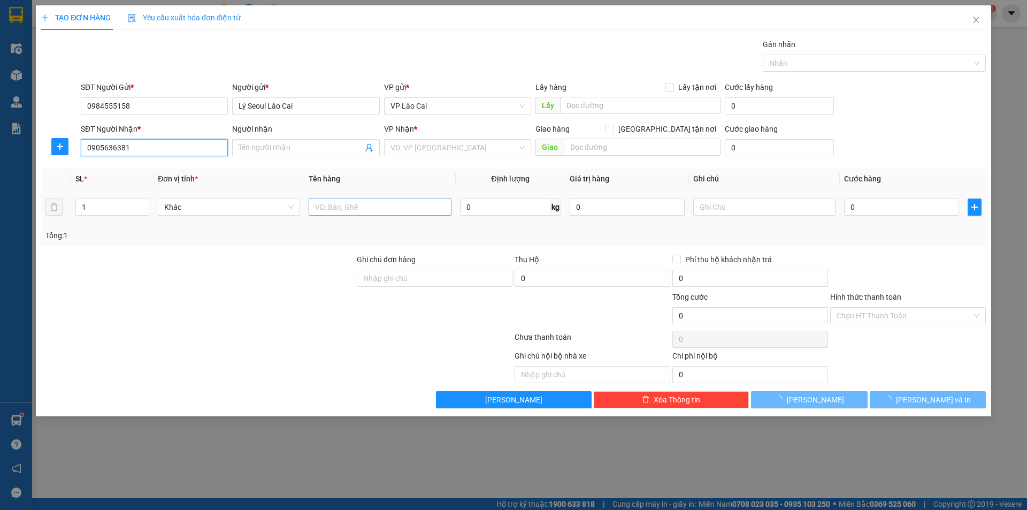
type input "0905636381"
click at [353, 209] on input "text" at bounding box center [380, 206] width 142 height 17
type input "TỪ GIANG"
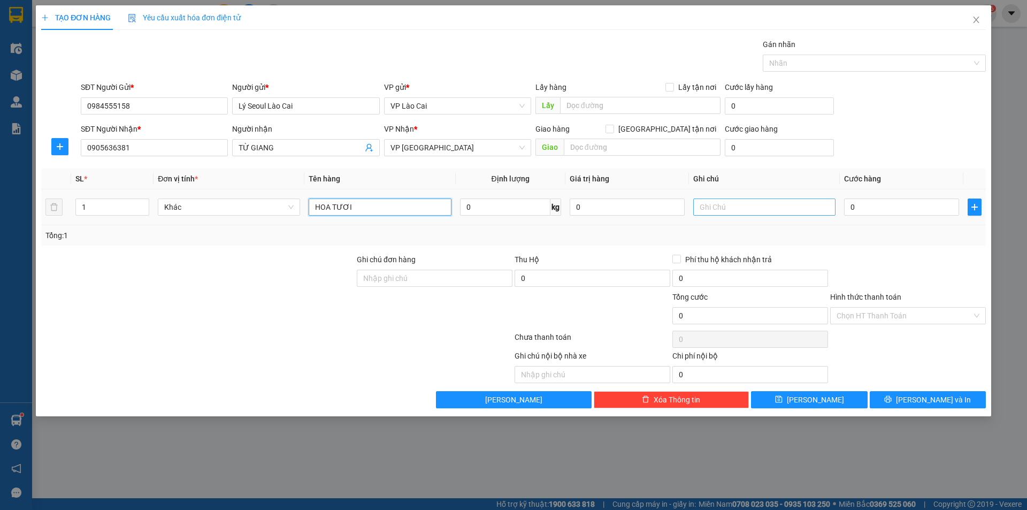
type input "HOA TƯƠI"
click at [748, 206] on input "text" at bounding box center [764, 206] width 142 height 17
type input "VPĐN TRẢ HÀNG THU CƯỚC (HÀNG ĐI 12/10)"
click at [903, 207] on input "0" at bounding box center [901, 206] width 115 height 17
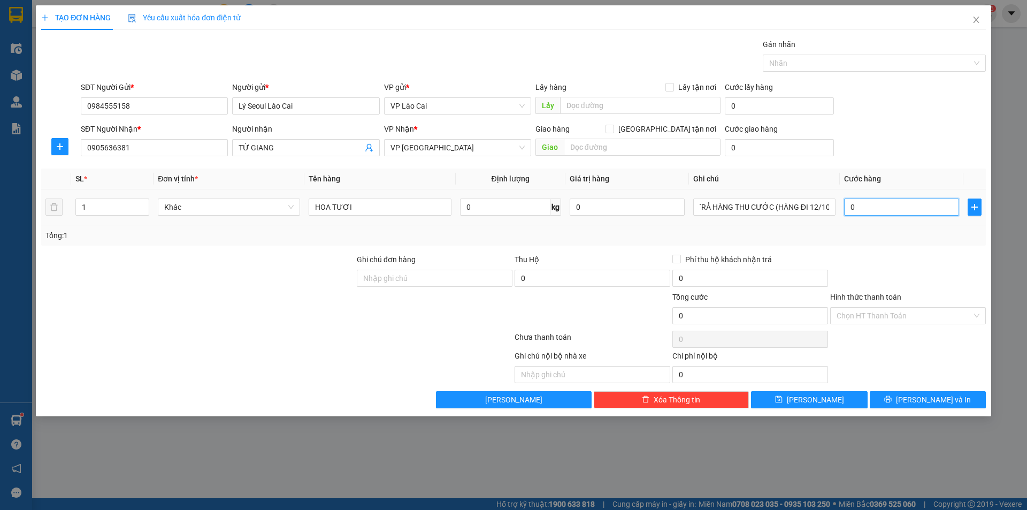
scroll to position [0, 0]
type input "1"
type input "10"
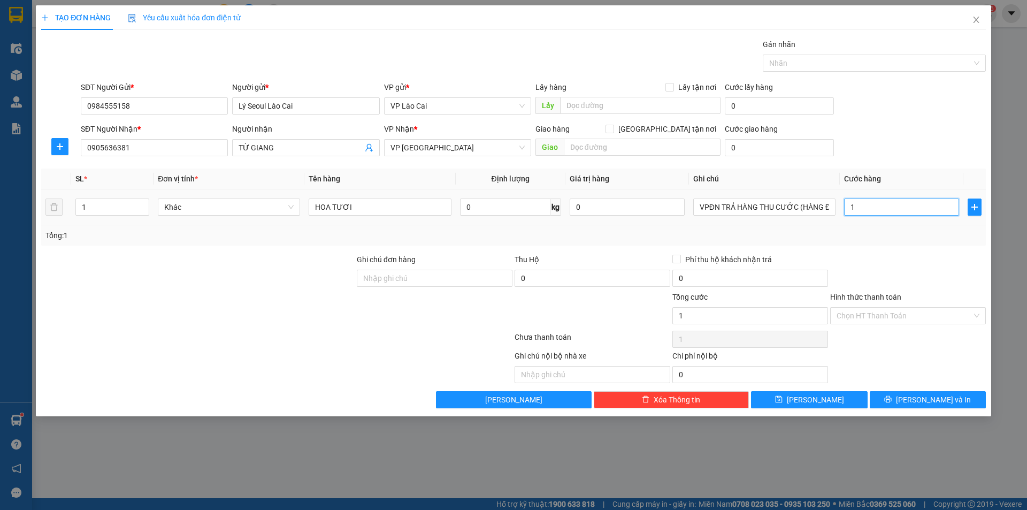
type input "10"
type input "100"
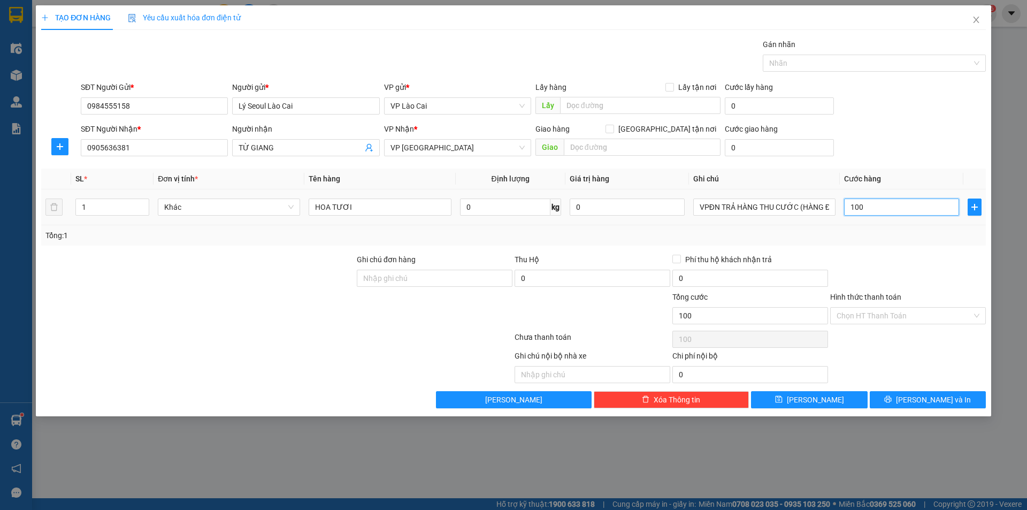
type input "1.000"
type input "10.000"
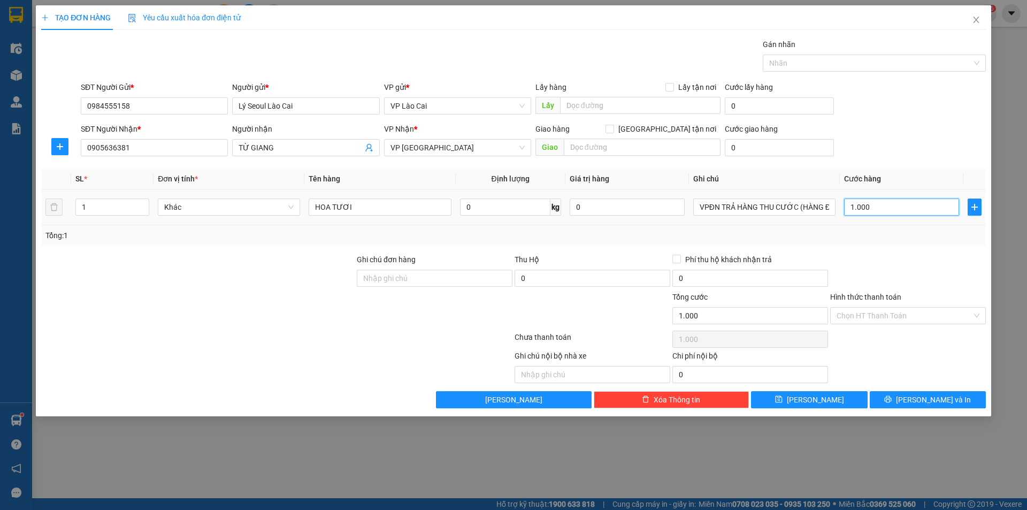
type input "10.000"
type input "100.000"
type input "1.000.000"
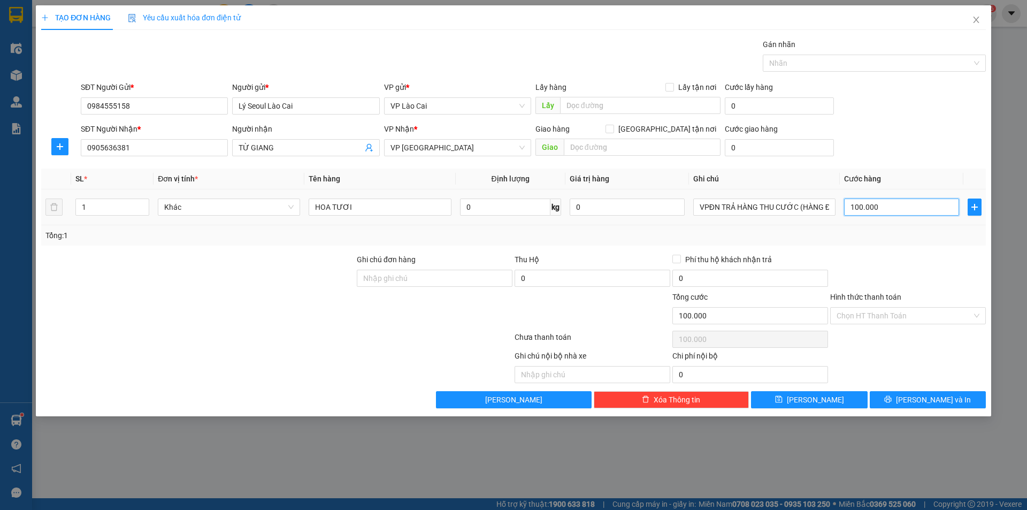
type input "1.000.000"
type input "100.000"
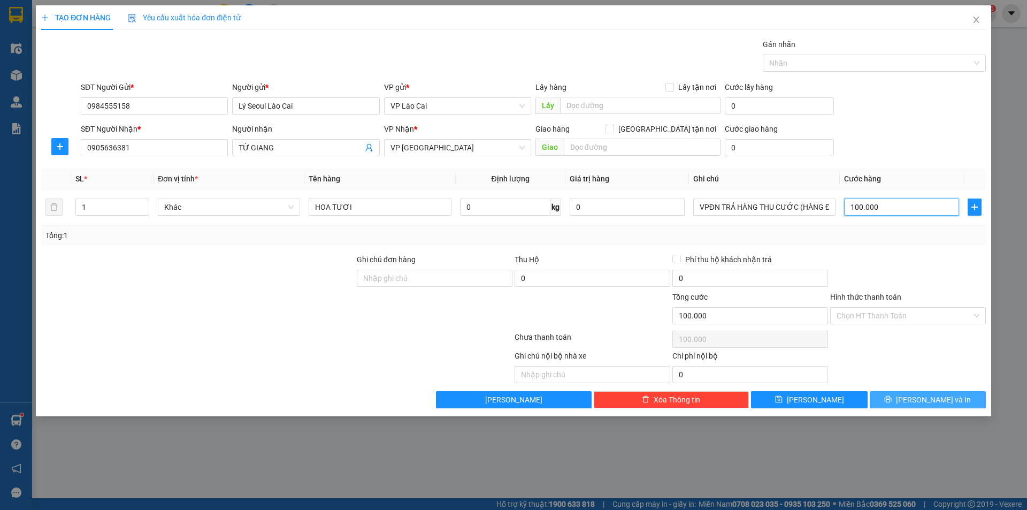
type input "100.000"
click at [936, 397] on span "[PERSON_NAME] và In" at bounding box center [933, 400] width 75 height 12
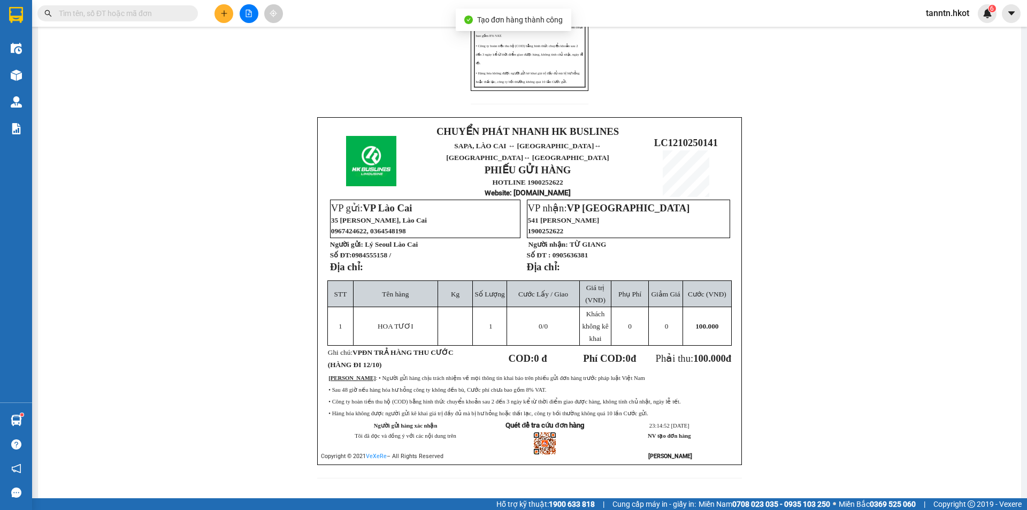
scroll to position [276, 0]
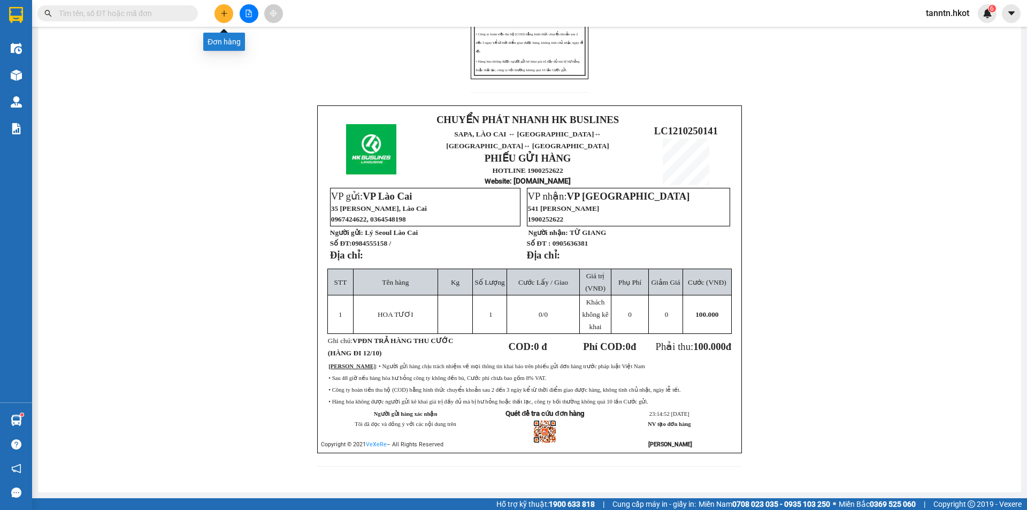
click at [225, 11] on icon "plus" at bounding box center [223, 13] width 7 height 7
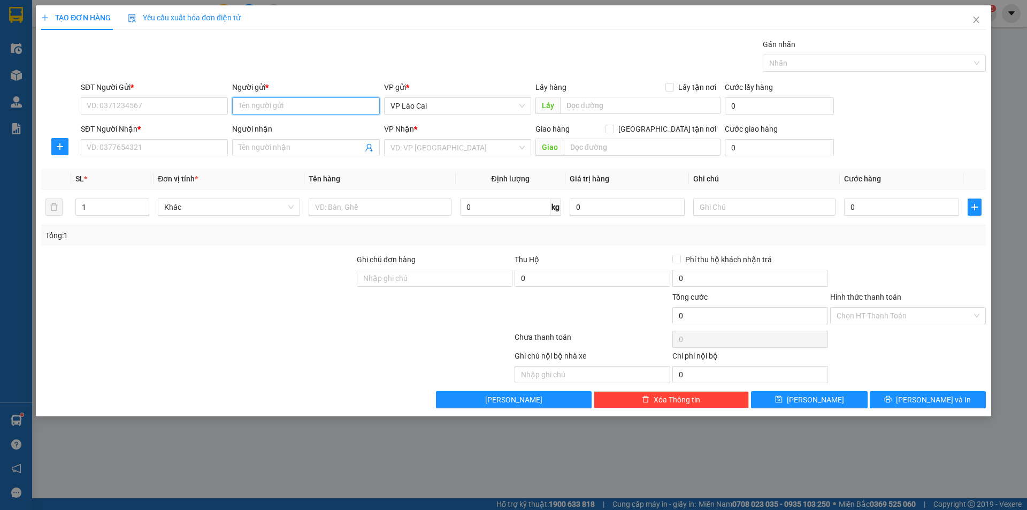
click at [310, 106] on input "Người gửi *" at bounding box center [305, 105] width 147 height 17
type input "LUYẾN"
click at [305, 125] on div "CHỊ LUYẾN - 0973511646" at bounding box center [306, 127] width 134 height 12
type input "0973511646"
type input "CHỊ LUYẾN"
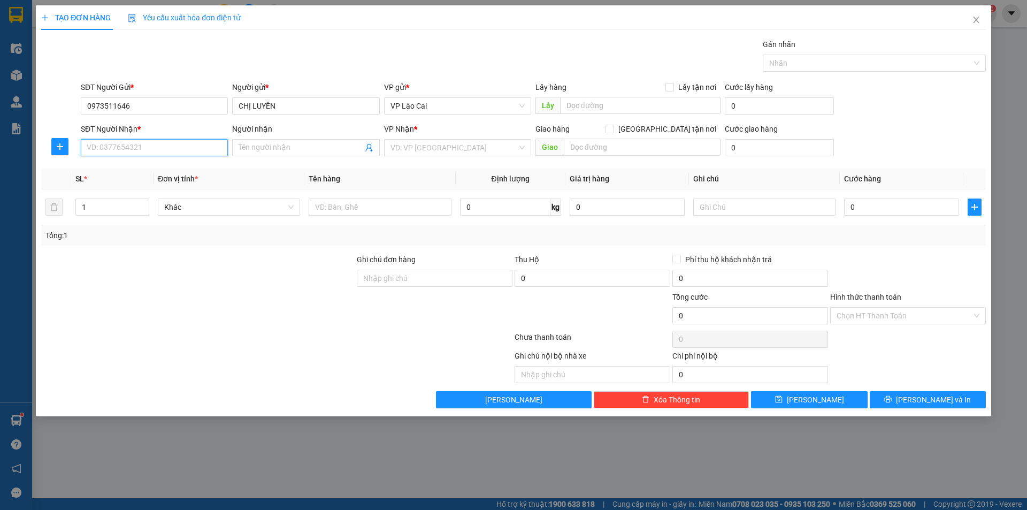
click at [203, 144] on input "SĐT Người Nhận *" at bounding box center [154, 147] width 147 height 17
click at [172, 183] on div "0786078334 - [PERSON_NAME]" at bounding box center [154, 186] width 134 height 12
type input "0786078334"
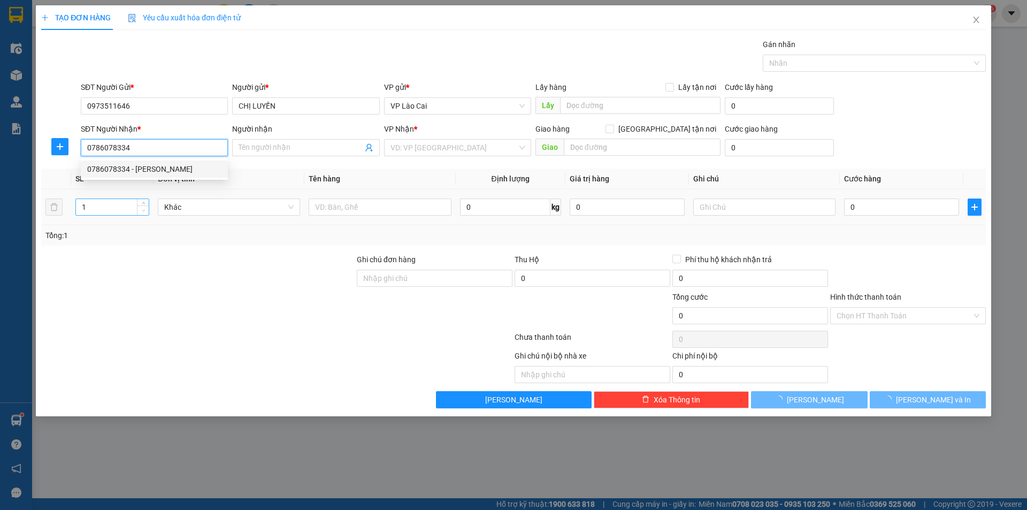
type input "[PERSON_NAME]"
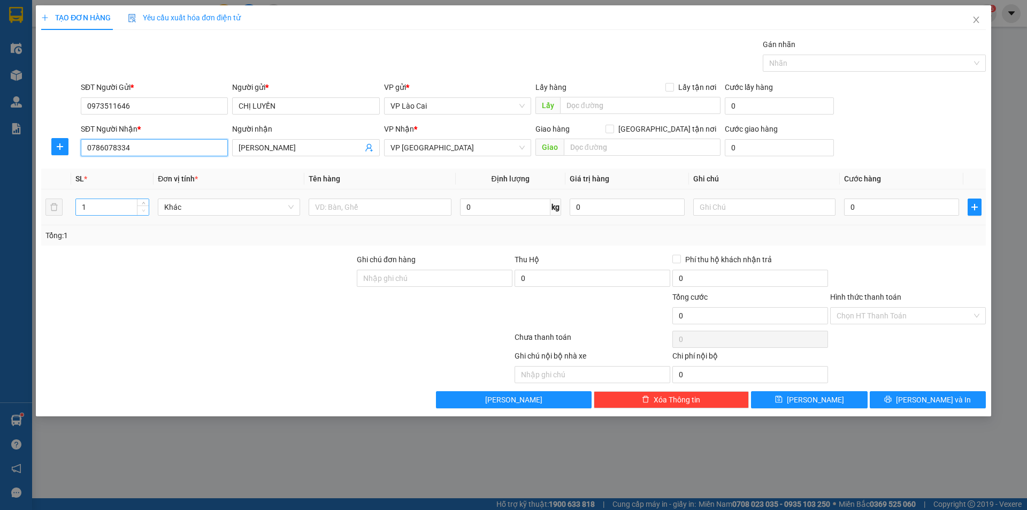
click at [145, 205] on span "Decrease Value" at bounding box center [143, 210] width 12 height 10
type input "0786078334"
click at [120, 211] on input "1" at bounding box center [112, 207] width 73 height 16
click at [143, 202] on span "up" at bounding box center [143, 204] width 6 height 6
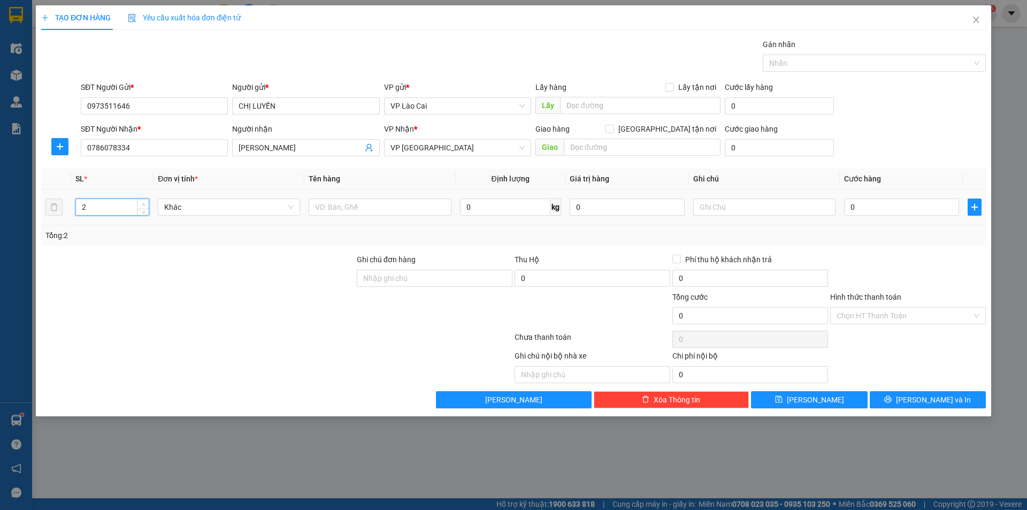
type input "3"
click at [143, 202] on span "up" at bounding box center [143, 204] width 6 height 6
click at [354, 202] on input "text" at bounding box center [380, 206] width 142 height 17
type input "HOA TƯƠI"
click at [719, 209] on input "text" at bounding box center [764, 206] width 142 height 17
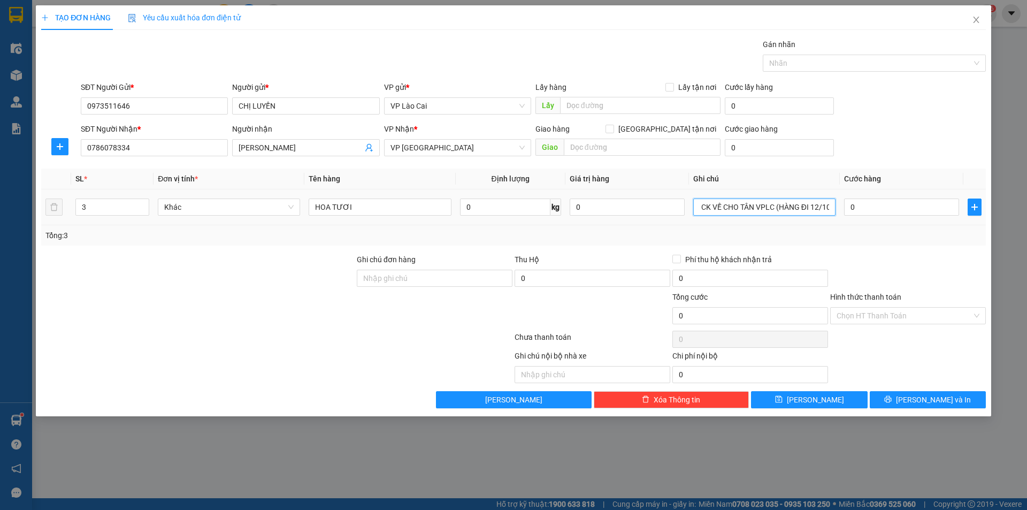
scroll to position [0, 167]
type input "VPĐN TRẢ HÀNG THU COD HỘ KH + CƯỚC. COD CK VỀ CHO TÂN VPLC (HÀNG ĐI 12/10)"
click at [868, 201] on input "0" at bounding box center [901, 206] width 115 height 17
type input "3"
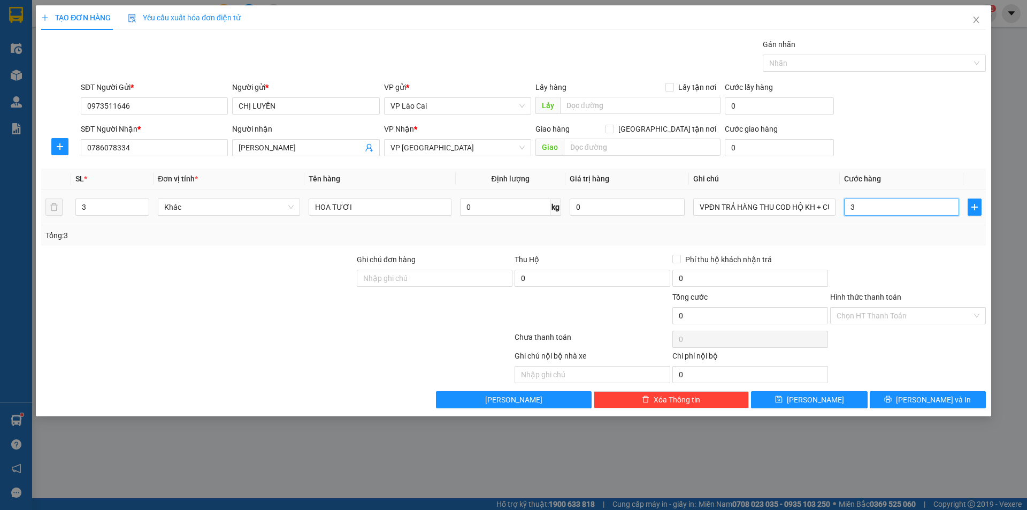
type input "3"
type input "30"
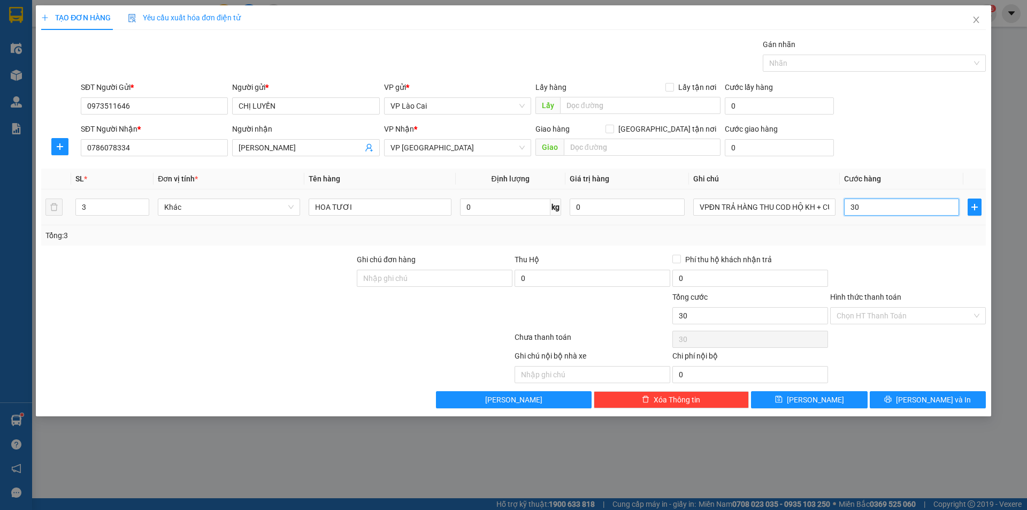
type input "300"
type input "3.000"
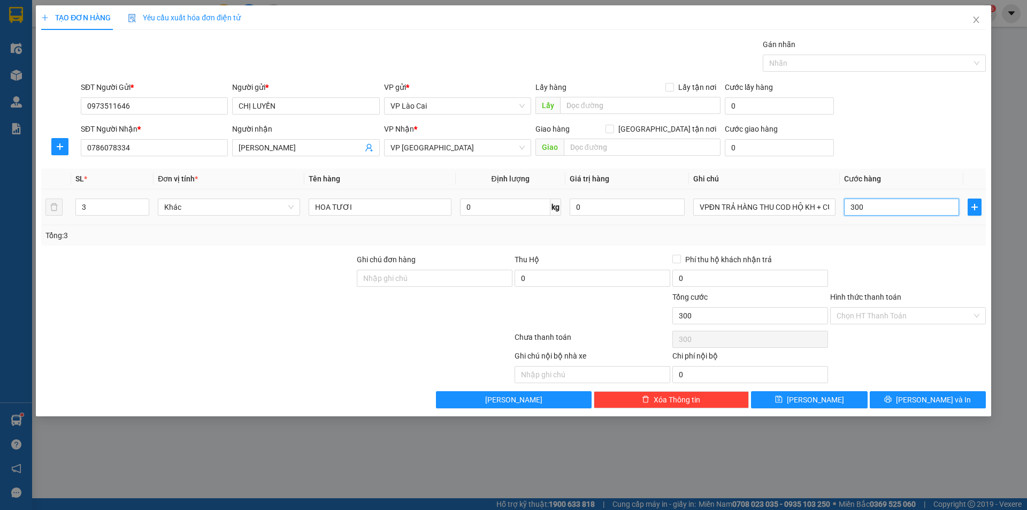
type input "3.000"
type input "30.000"
type input "300.000"
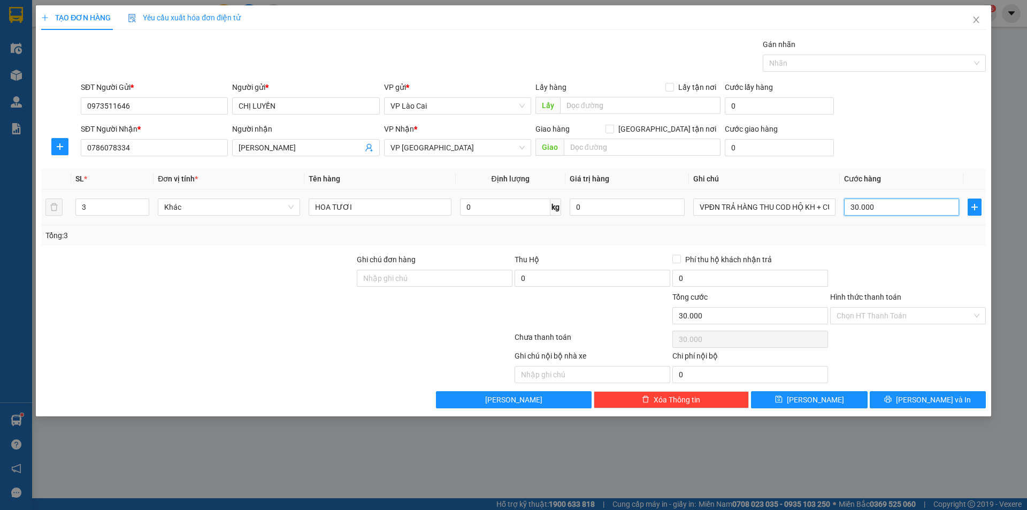
type input "300.000"
click at [619, 282] on input "0" at bounding box center [593, 278] width 156 height 17
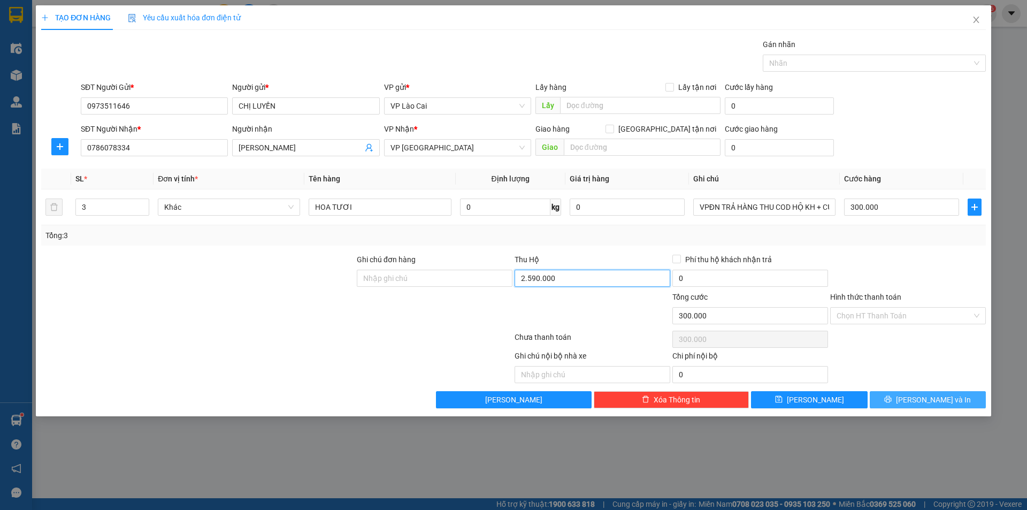
type input "2.590.000"
click at [944, 399] on span "[PERSON_NAME] và In" at bounding box center [933, 400] width 75 height 12
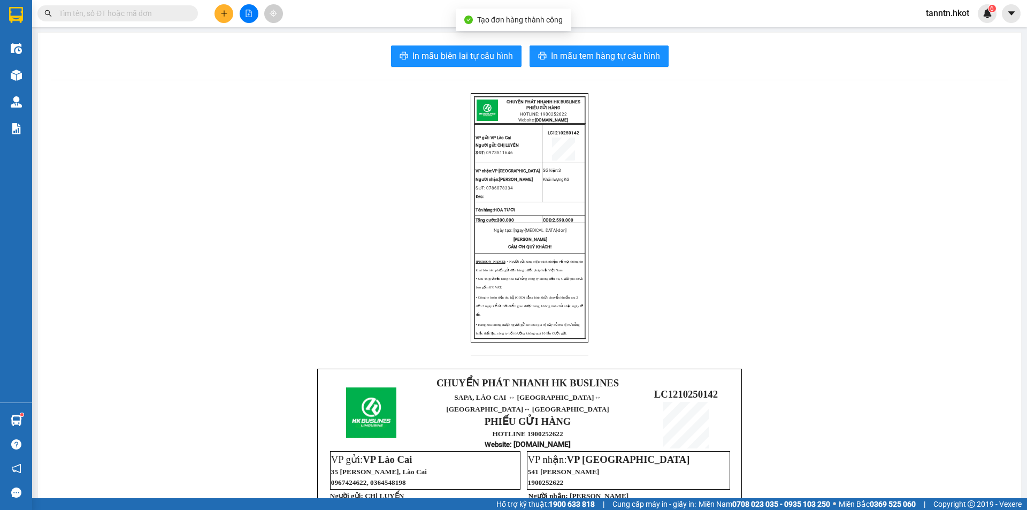
scroll to position [288, 0]
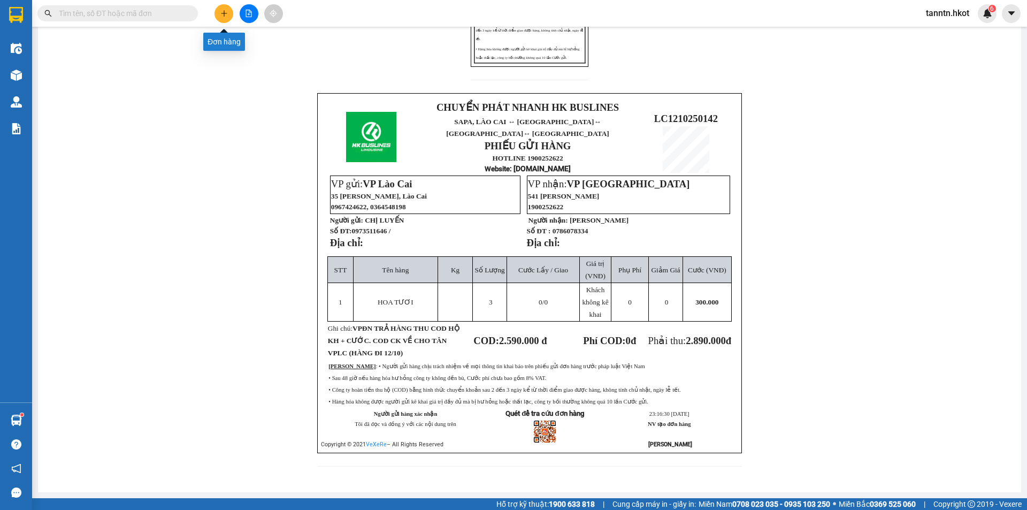
click at [227, 14] on icon "plus" at bounding box center [223, 13] width 7 height 7
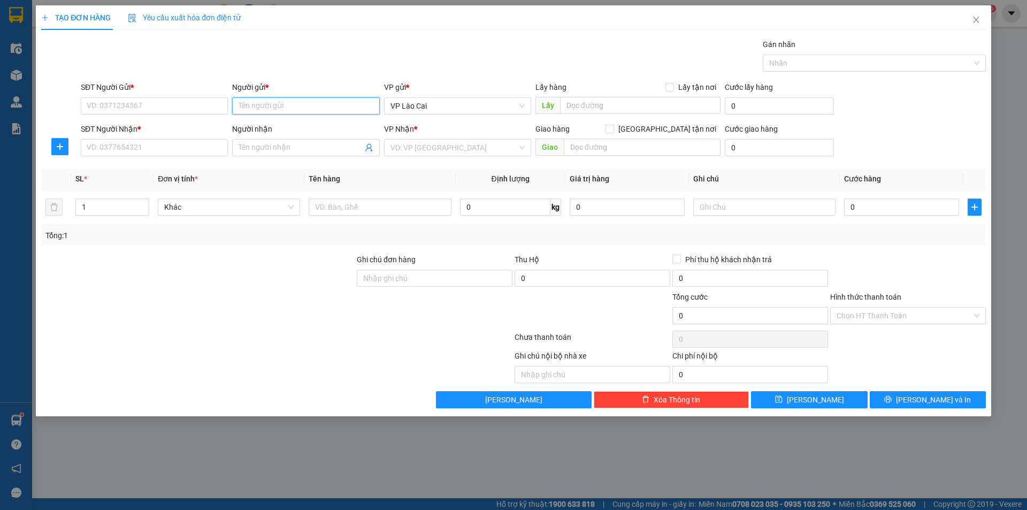
click at [281, 108] on input "Người gửi *" at bounding box center [305, 105] width 147 height 17
click at [286, 128] on div "CHỊ LUYẾN - 0973511646" at bounding box center [306, 127] width 134 height 12
type input "0973511646"
type input "CHỊ LUYẾN"
click at [217, 146] on input "SĐT Người Nhận *" at bounding box center [154, 147] width 147 height 17
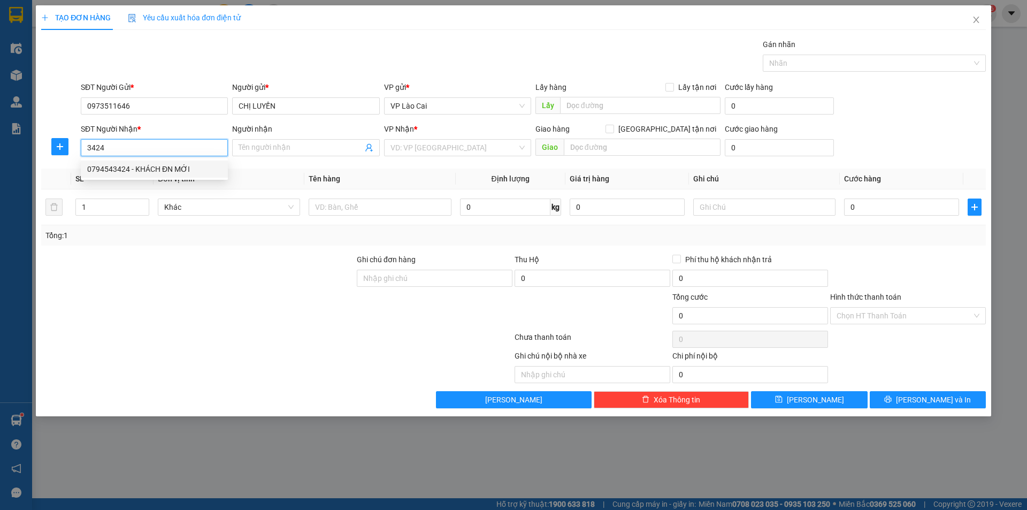
click at [148, 169] on div "0794543424 - KHÁCH ĐN MỚI" at bounding box center [154, 169] width 134 height 12
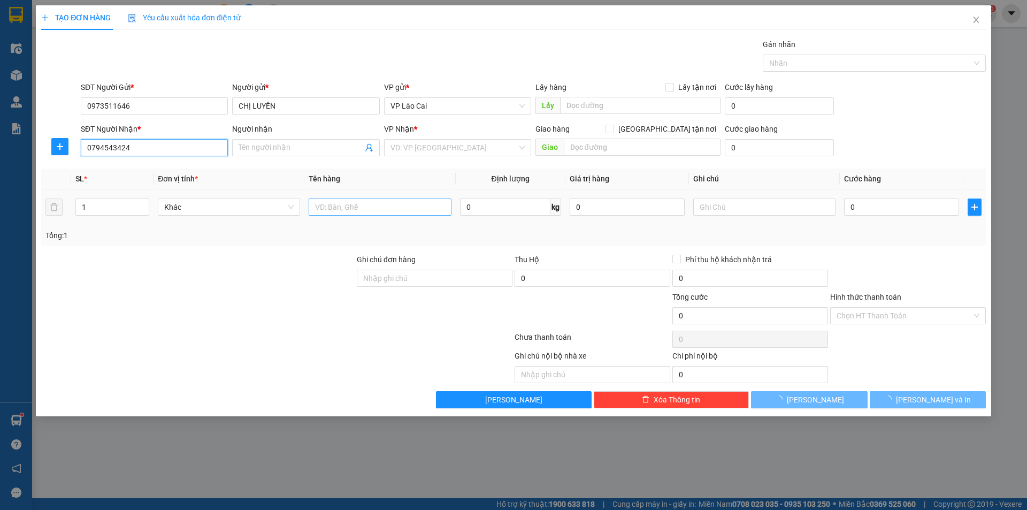
type input "0794543424"
type input "KHÁCH ĐN MỚI"
click at [329, 204] on input "text" at bounding box center [380, 206] width 142 height 17
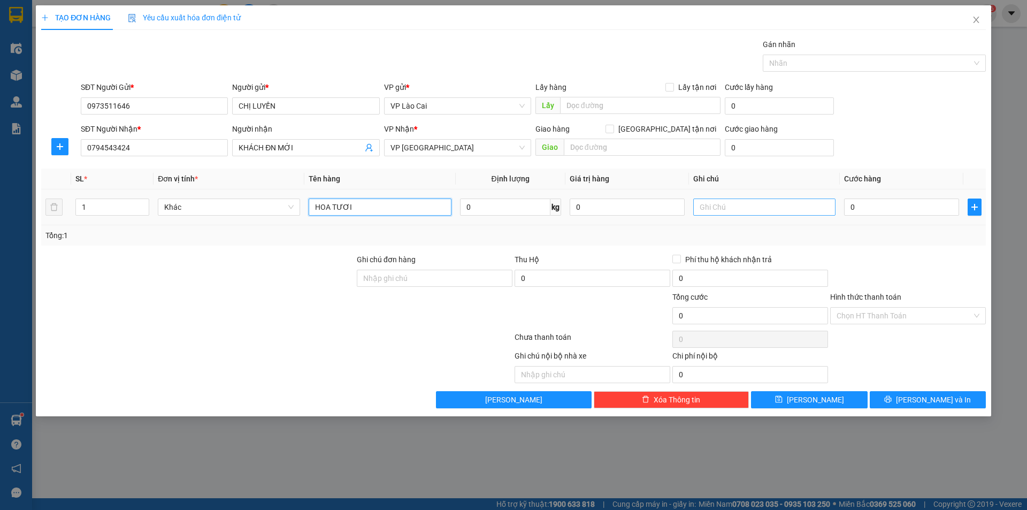
type input "HOA TƯƠI"
click at [776, 210] on input "text" at bounding box center [764, 206] width 142 height 17
type input "VPĐN TRẢ HÀNG THU CƯỚC (HÀNG ĐI 12/10)"
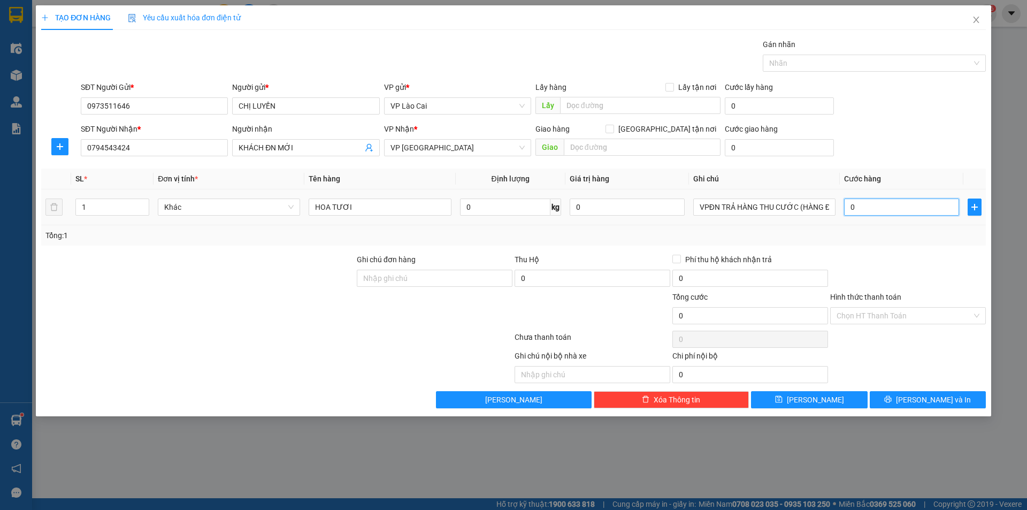
click at [853, 206] on input "0" at bounding box center [901, 206] width 115 height 17
type input "1"
type input "10"
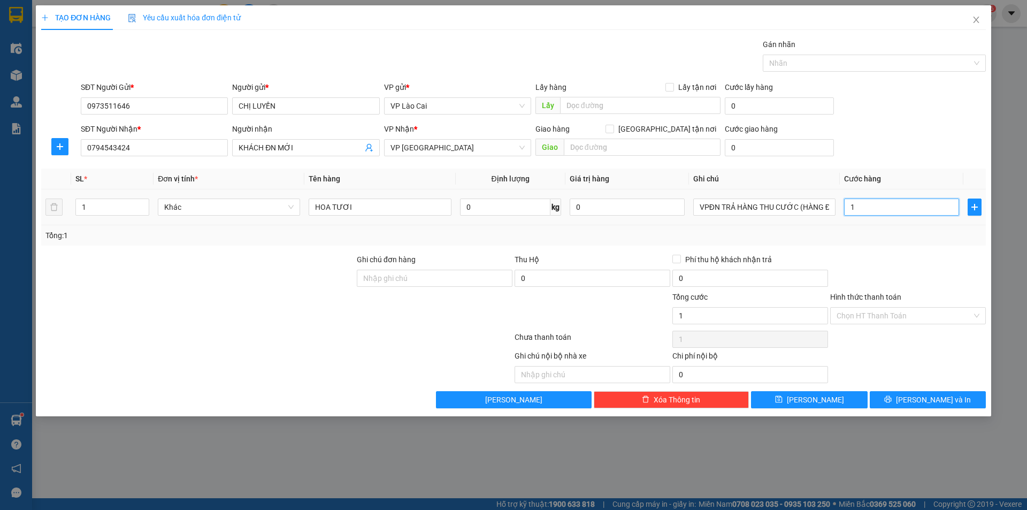
type input "10"
type input "100"
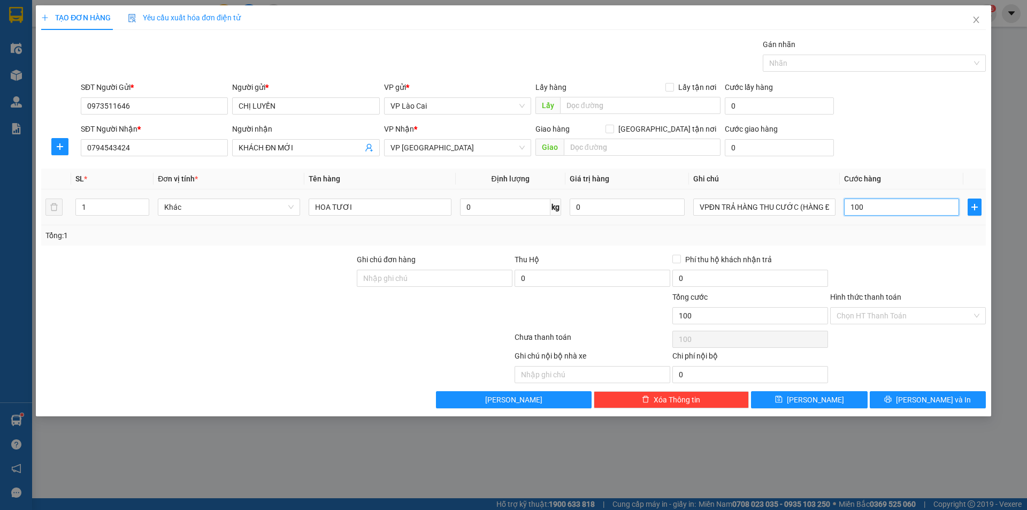
type input "1.000"
type input "10.000"
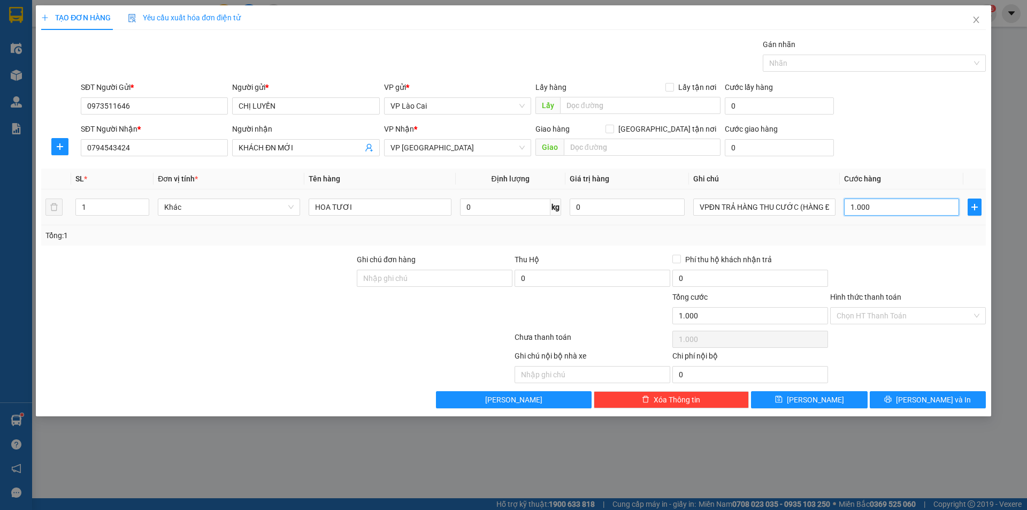
type input "10.000"
type input "100.000"
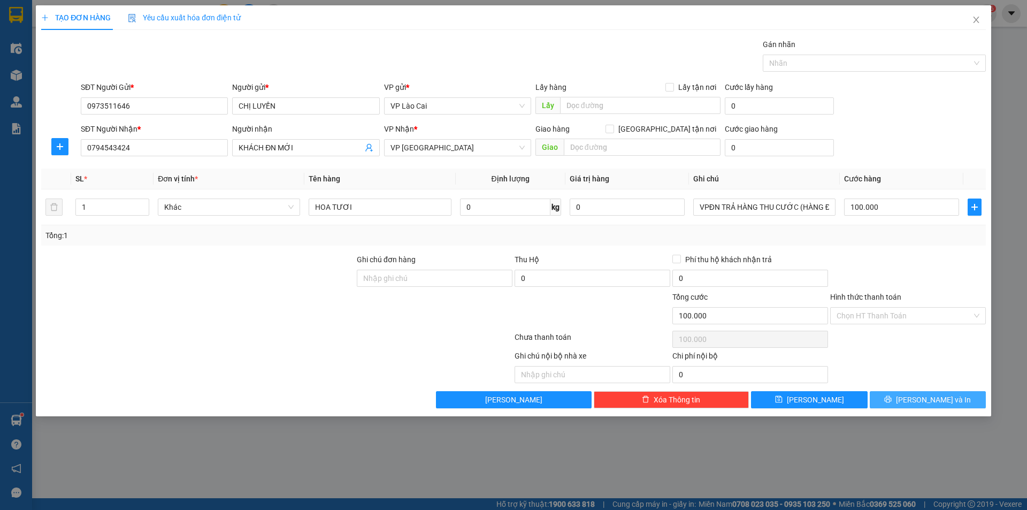
click at [916, 401] on button "[PERSON_NAME] và In" at bounding box center [928, 399] width 116 height 17
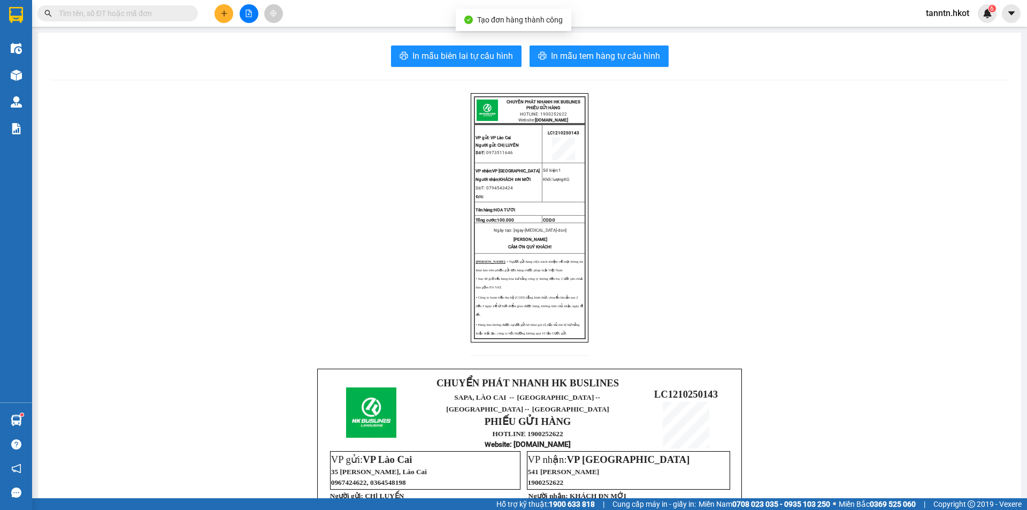
scroll to position [267, 0]
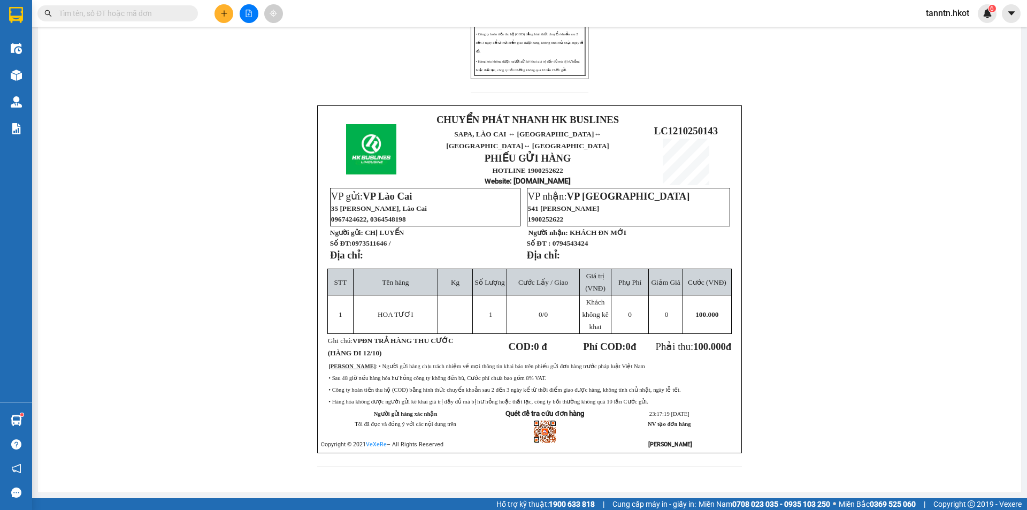
click at [227, 14] on icon "plus" at bounding box center [223, 13] width 7 height 7
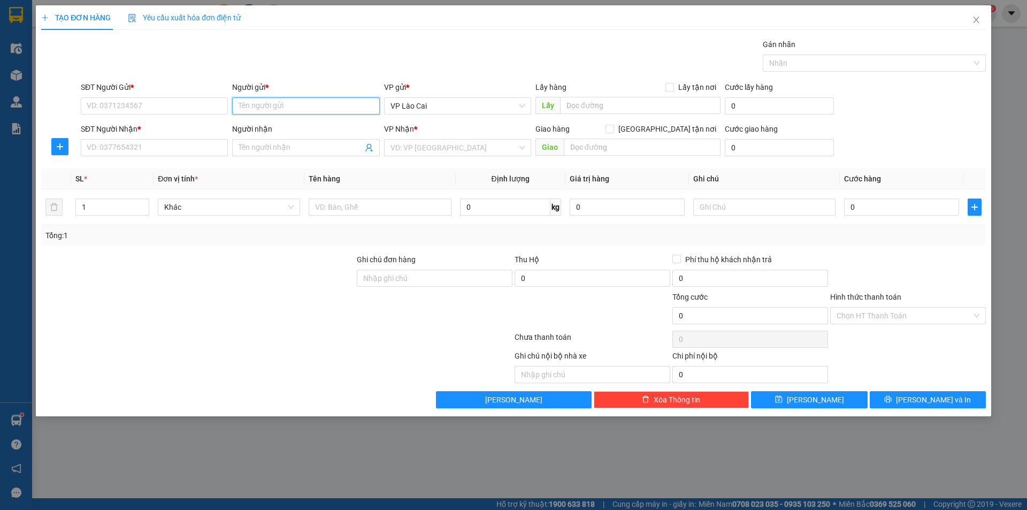
click at [278, 102] on input "Người gửi *" at bounding box center [305, 105] width 147 height 17
type input "thu cúc"
click at [289, 128] on div "THU CÚC - 0353629997" at bounding box center [306, 127] width 134 height 12
type input "0353629997"
type input "THU CÚC"
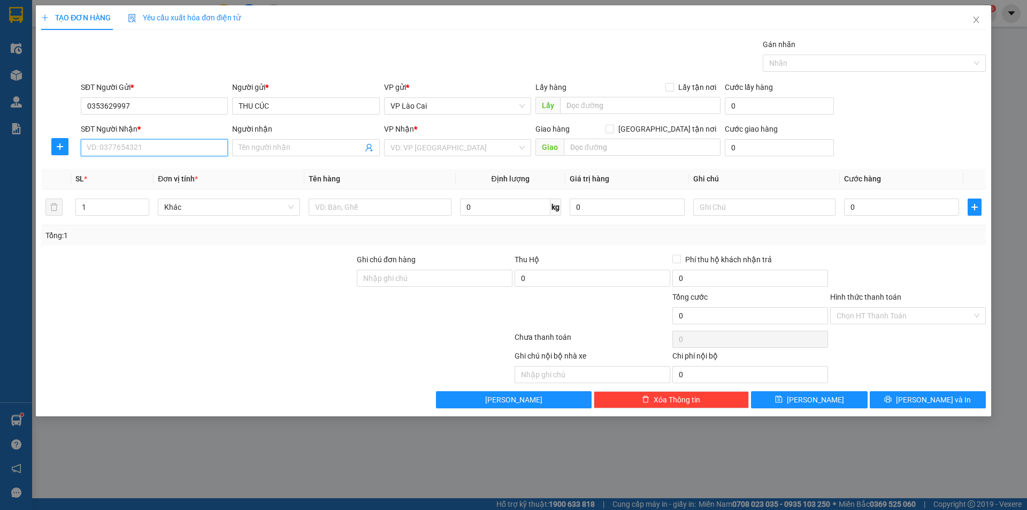
drag, startPoint x: 203, startPoint y: 148, endPoint x: 192, endPoint y: 144, distance: 12.0
click at [202, 148] on input "SĐT Người Nhận *" at bounding box center [154, 147] width 147 height 17
click at [185, 183] on div "0356037777 - [PERSON_NAME]" at bounding box center [154, 186] width 134 height 12
type input "0356037777"
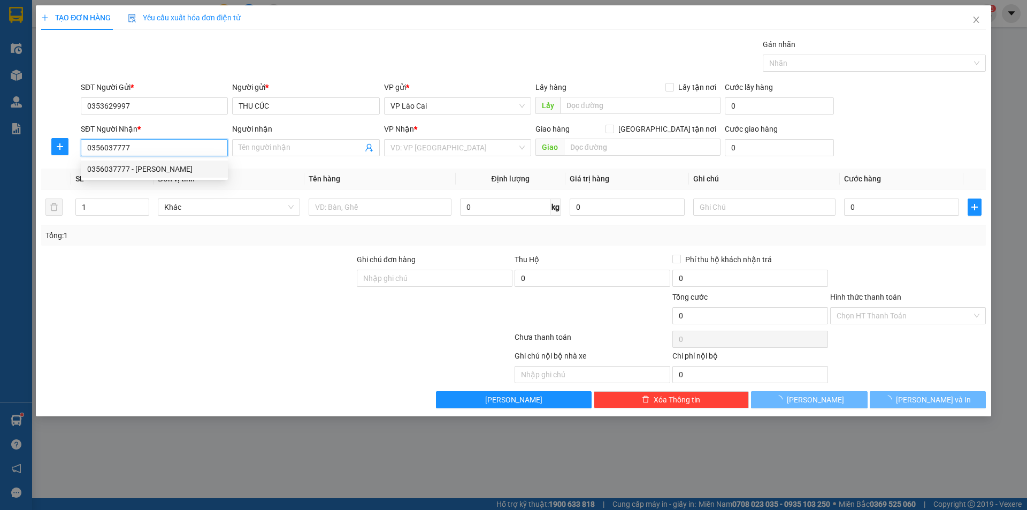
type input "[PERSON_NAME]"
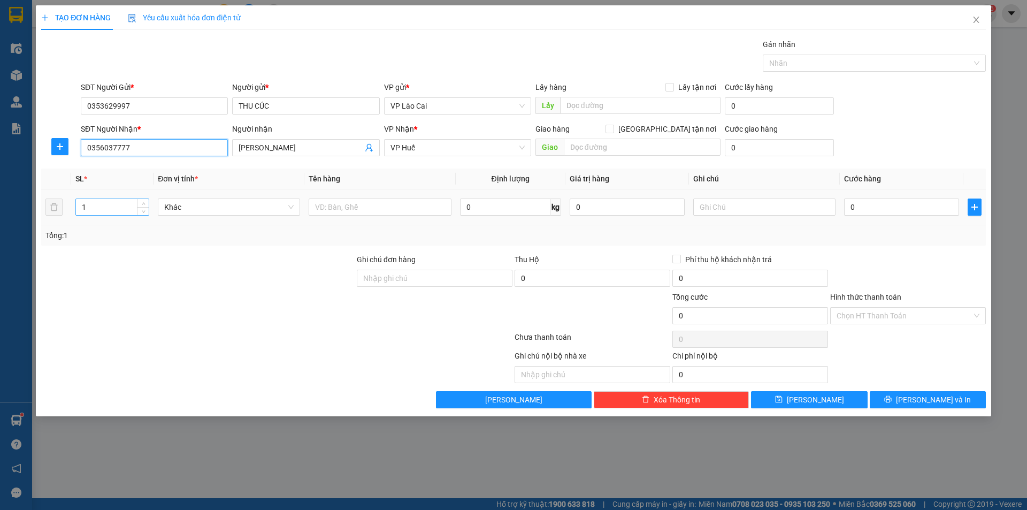
type input "0356037777"
click at [132, 207] on input "1" at bounding box center [112, 207] width 73 height 16
click at [142, 203] on icon "up" at bounding box center [144, 205] width 4 height 4
type input "3"
click at [142, 203] on icon "up" at bounding box center [144, 205] width 4 height 4
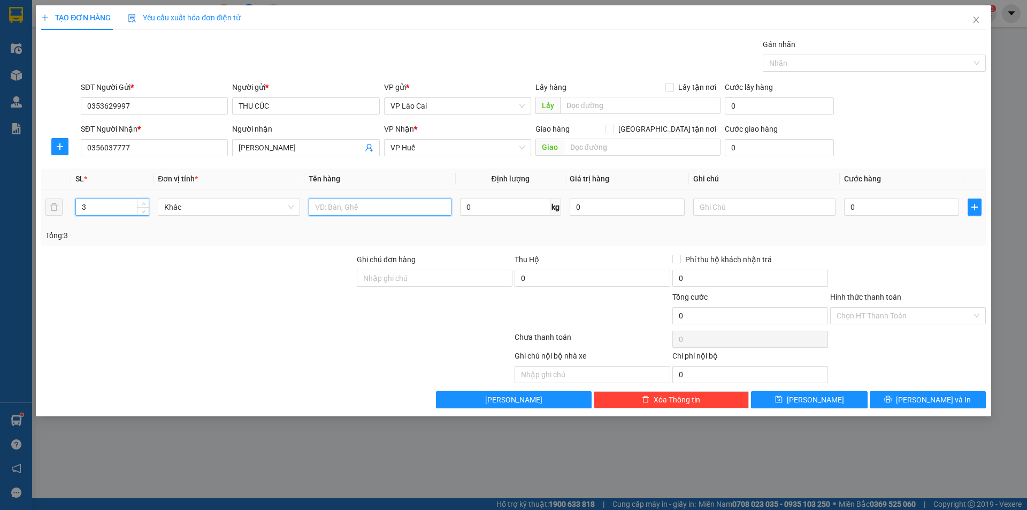
click at [356, 203] on input "text" at bounding box center [380, 206] width 142 height 17
click at [724, 212] on input "text" at bounding box center [764, 206] width 142 height 17
click at [900, 201] on input "0" at bounding box center [901, 206] width 115 height 17
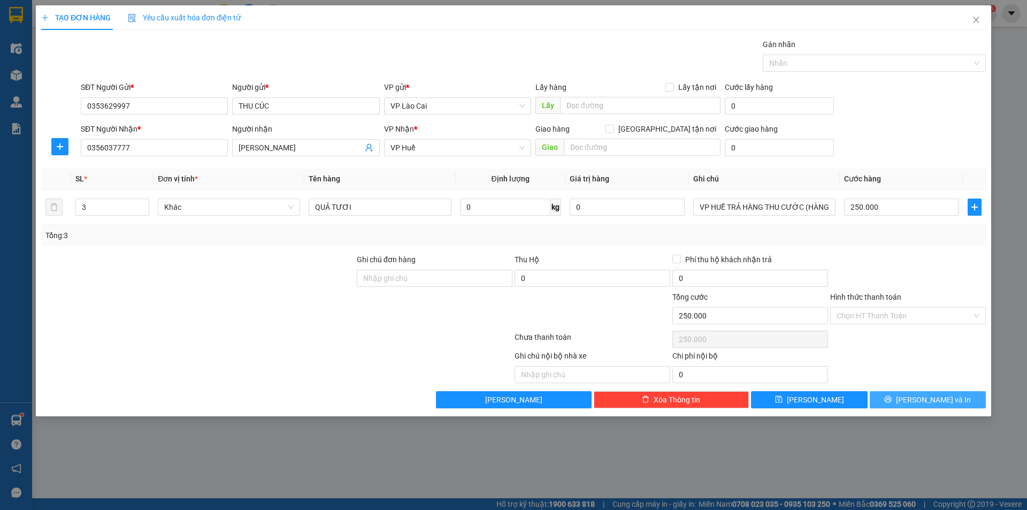
click at [928, 399] on span "[PERSON_NAME] và In" at bounding box center [933, 400] width 75 height 12
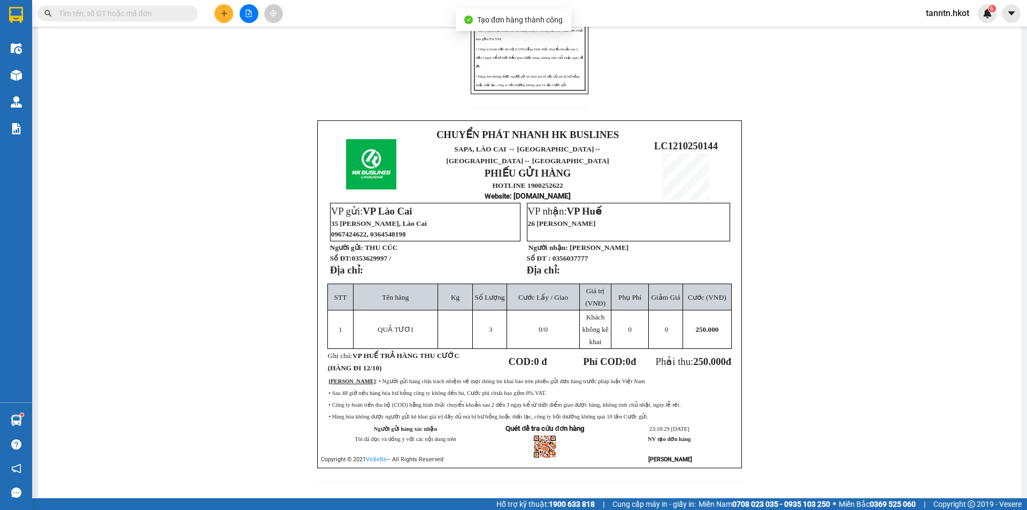
scroll to position [276, 0]
